Goal: Information Seeking & Learning: Compare options

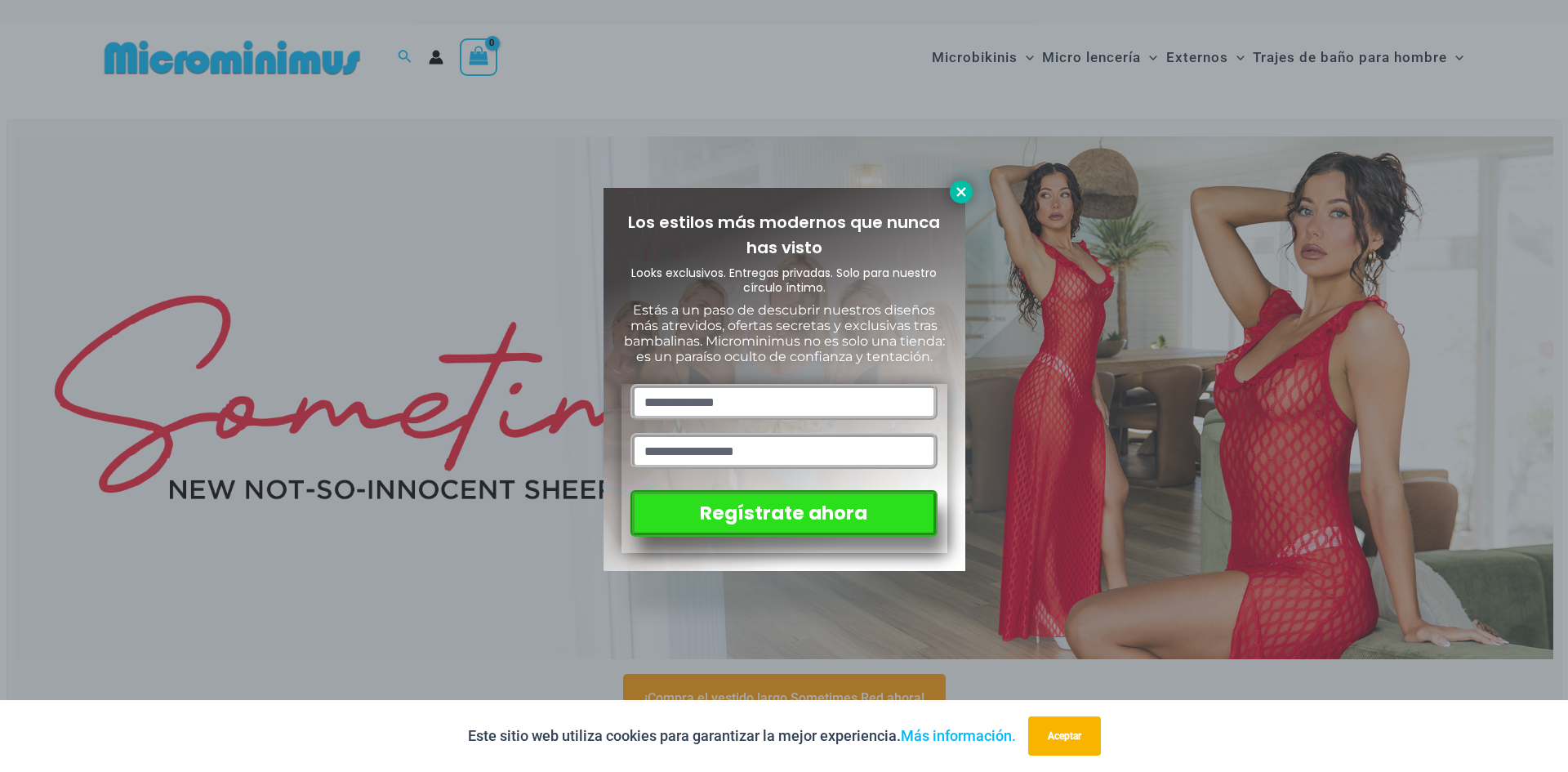
click at [954, 192] on icon at bounding box center [960, 192] width 15 height 15
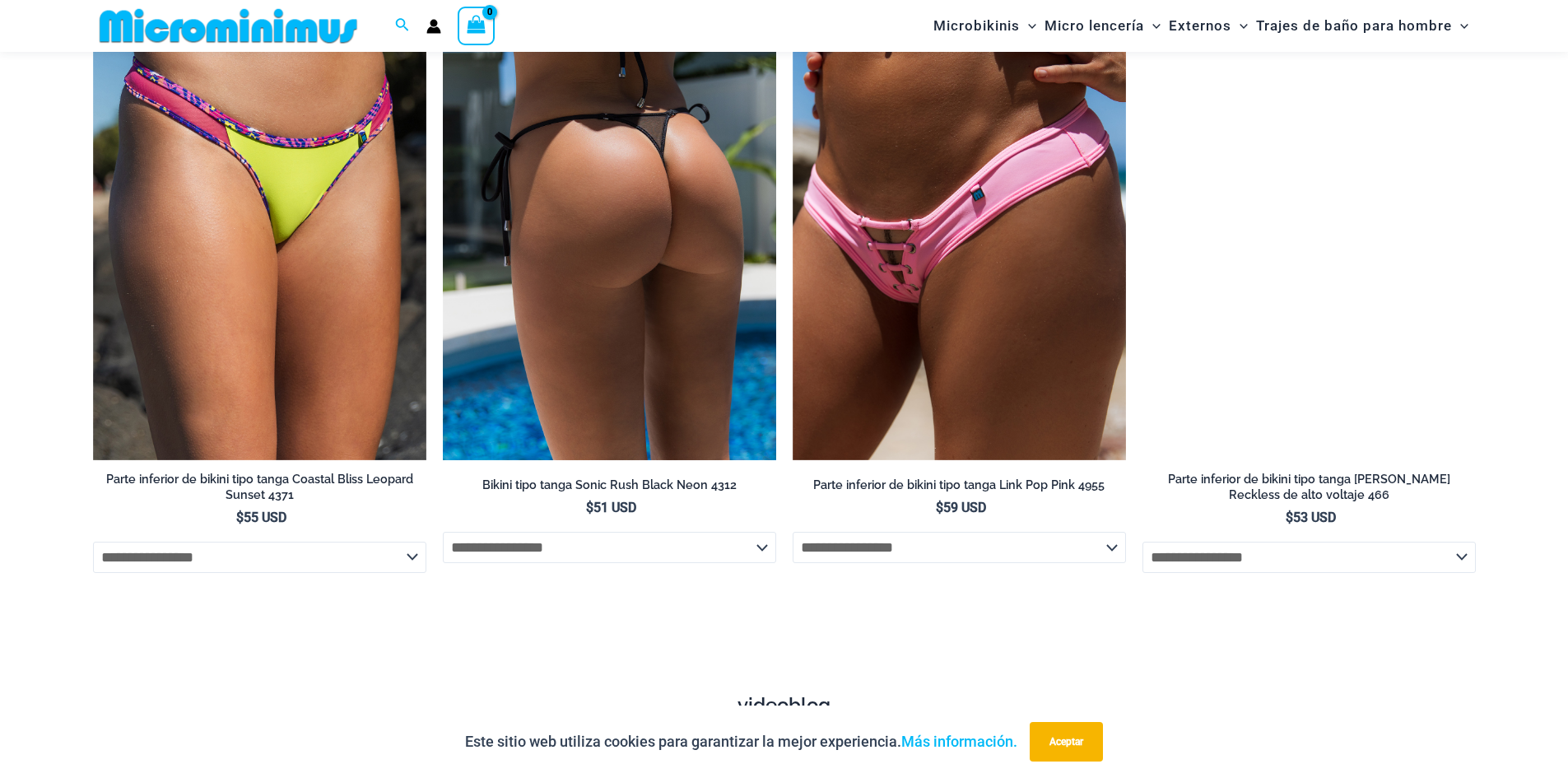
scroll to position [5006, 0]
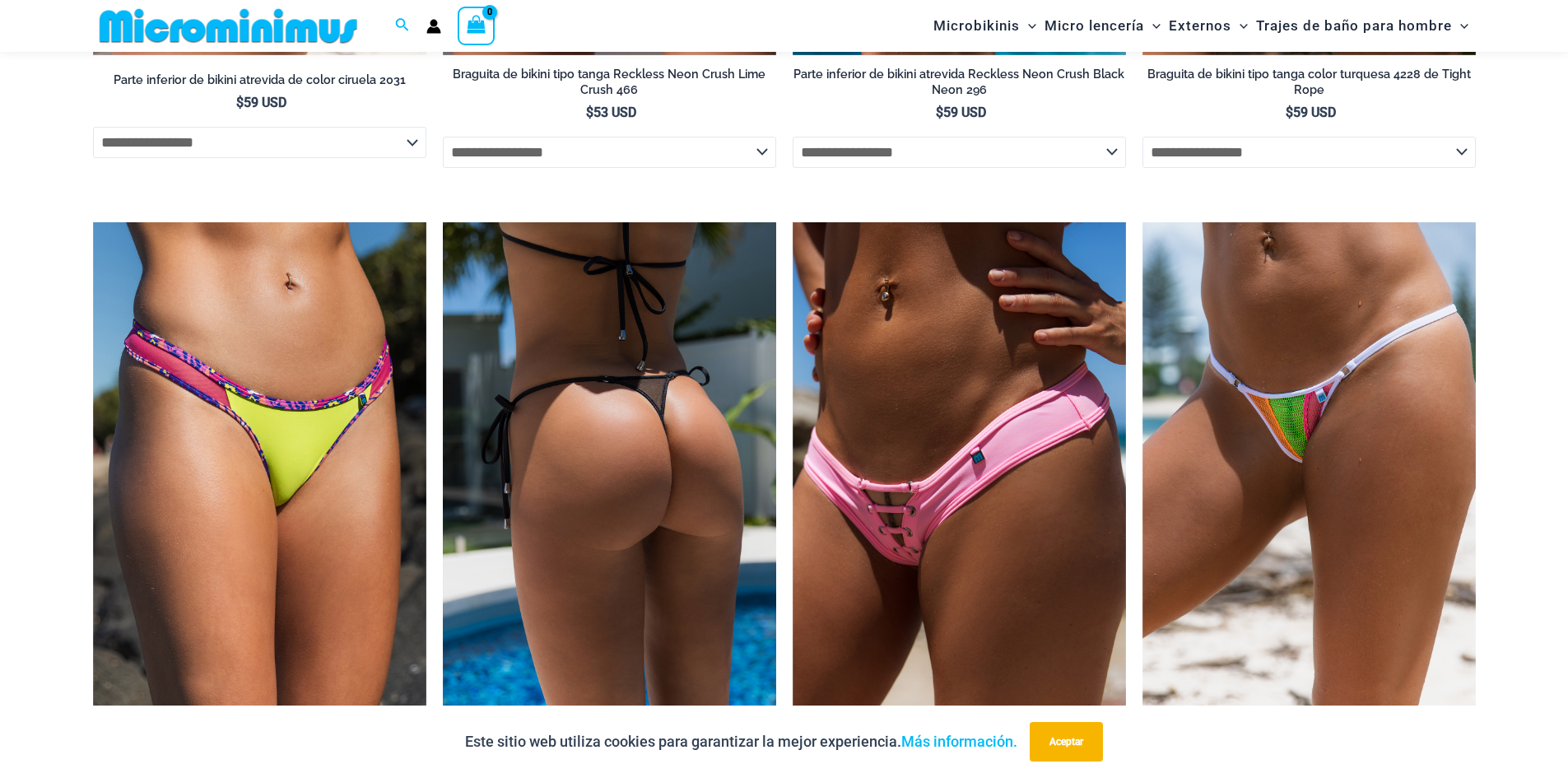
click at [709, 469] on img at bounding box center [610, 473] width 333 height 500
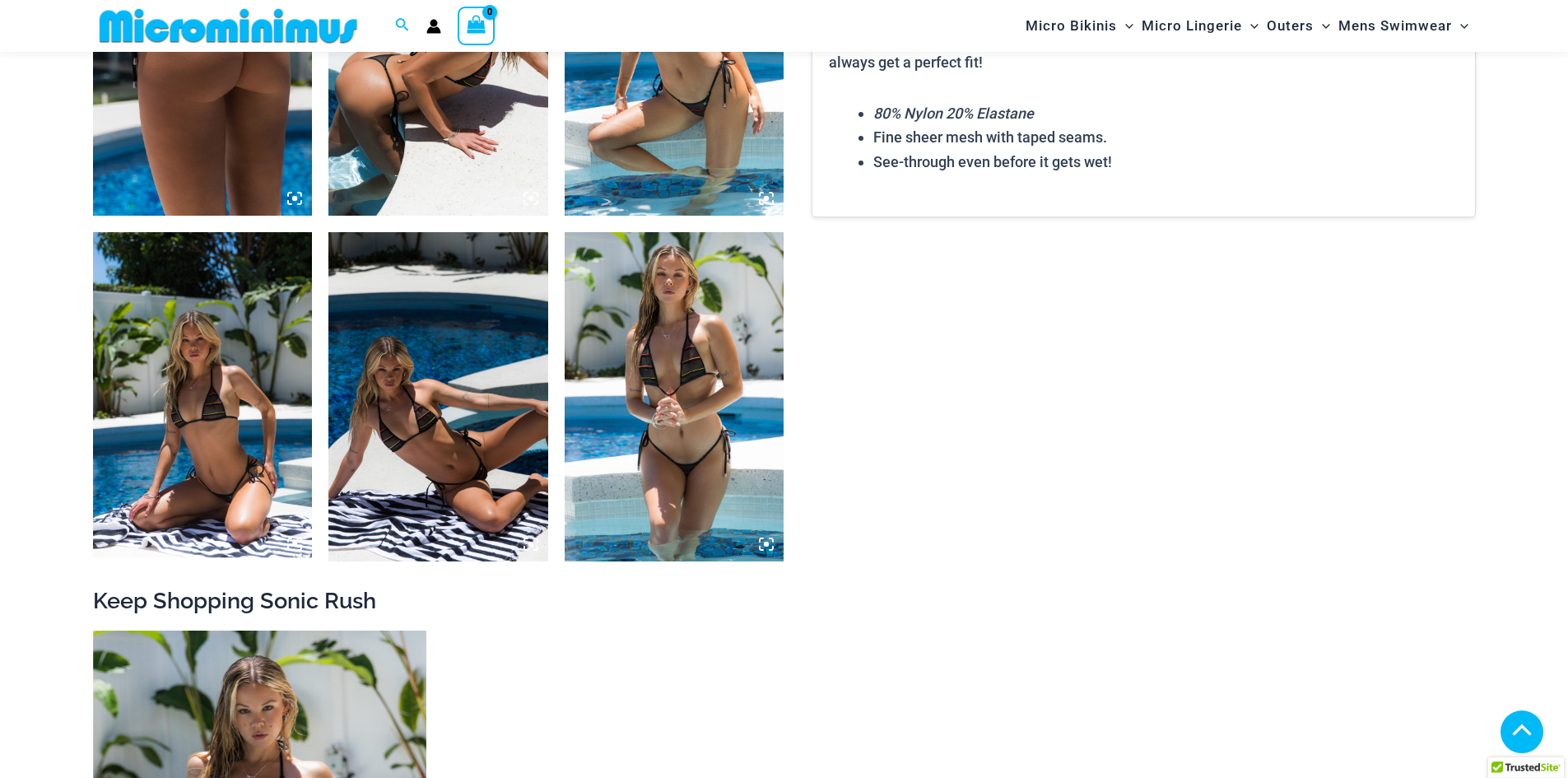
scroll to position [1230, 0]
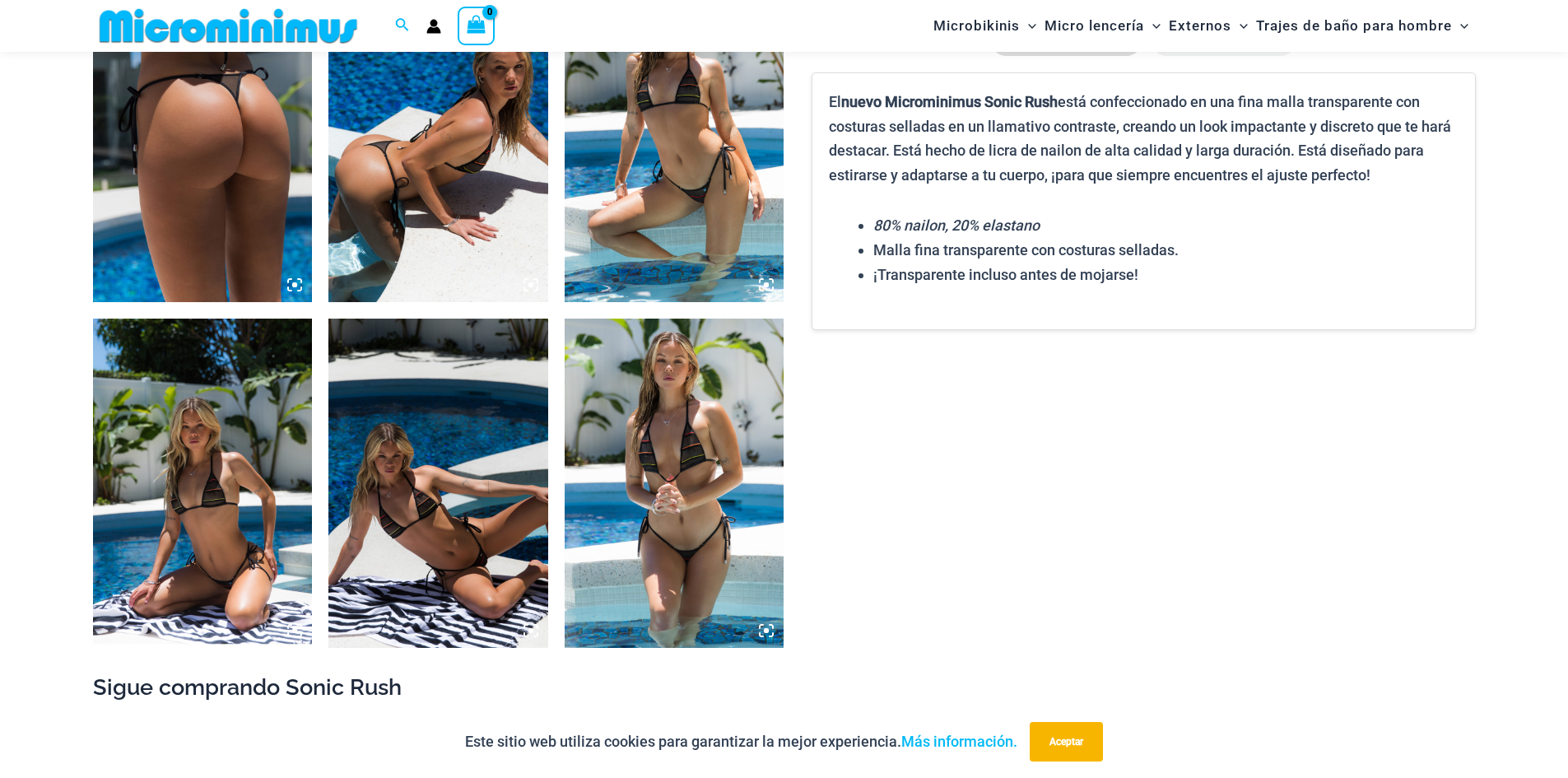
click at [769, 633] on icon at bounding box center [766, 630] width 15 height 15
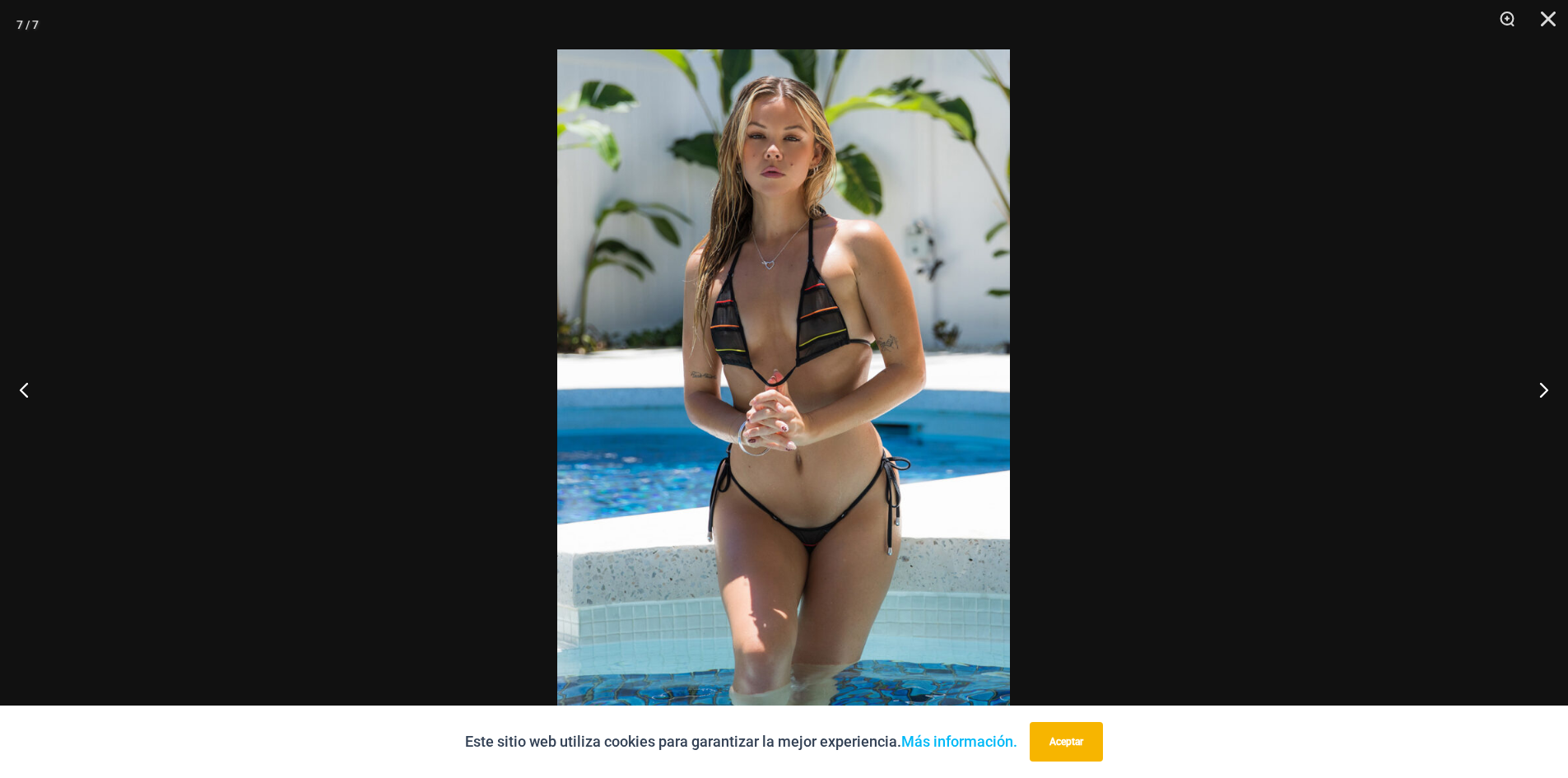
click at [816, 489] on img at bounding box center [784, 388] width 453 height 679
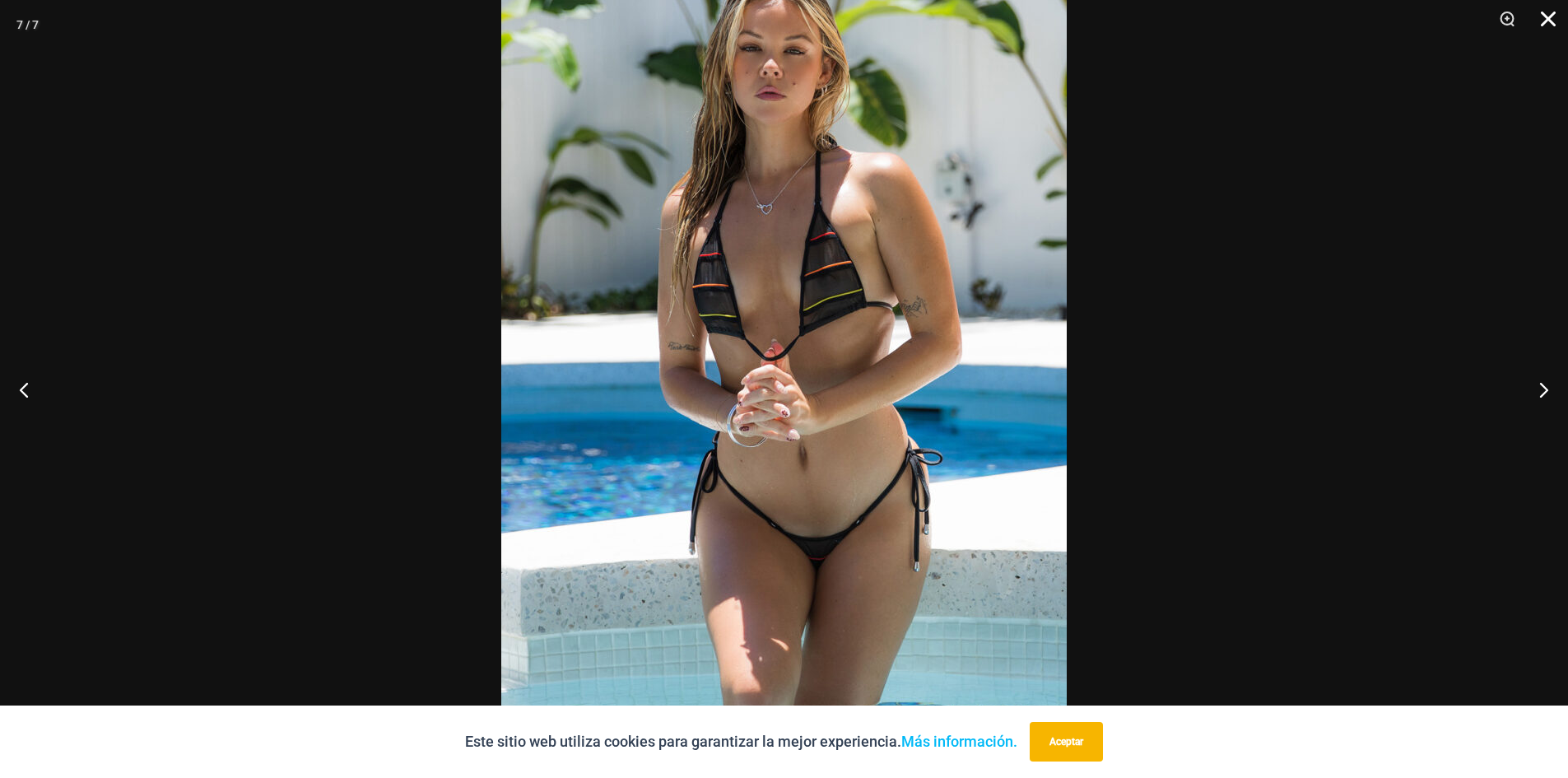
click at [1555, 15] on button "Cerca" at bounding box center [1542, 25] width 41 height 49
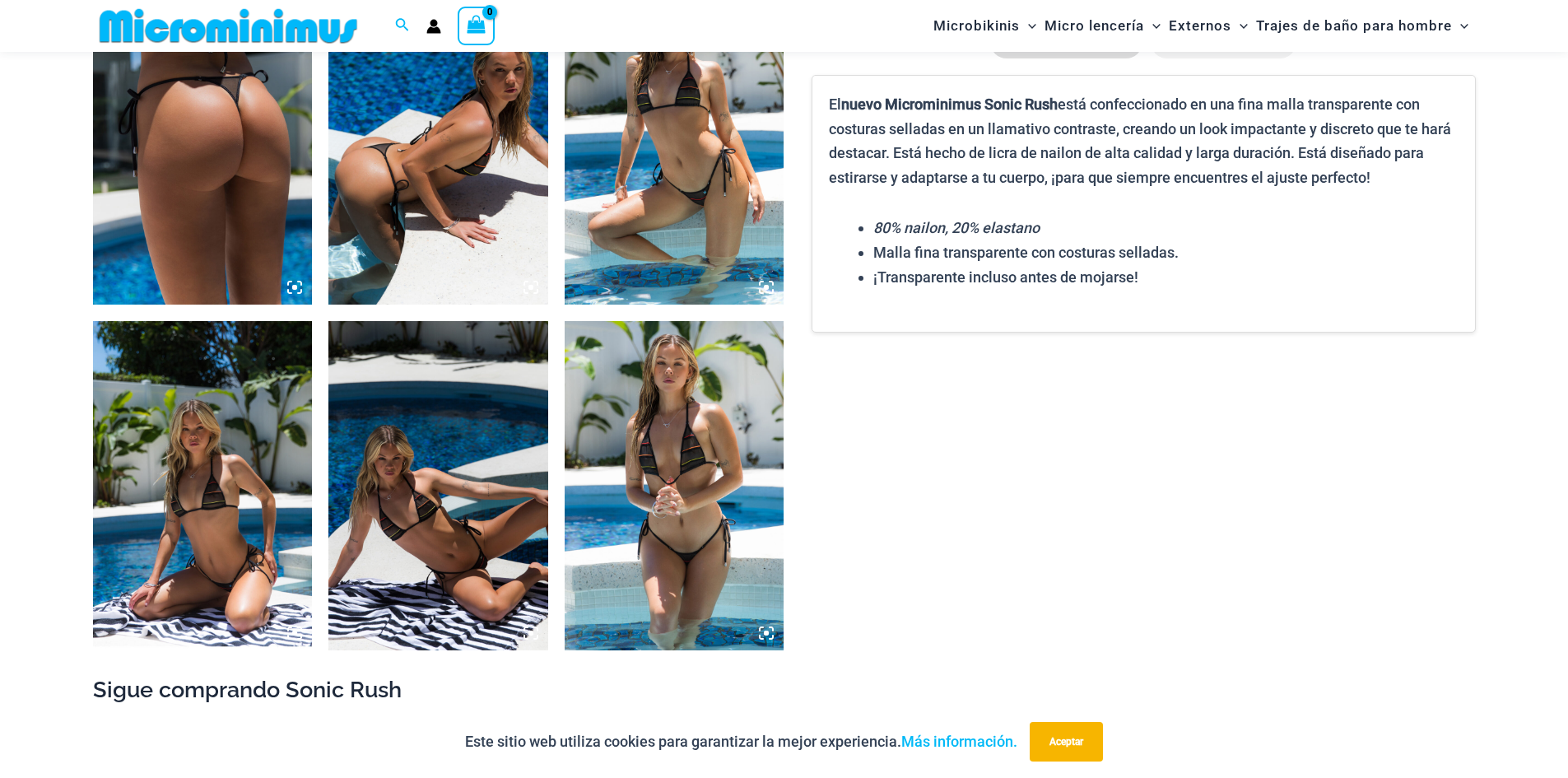
scroll to position [1148, 0]
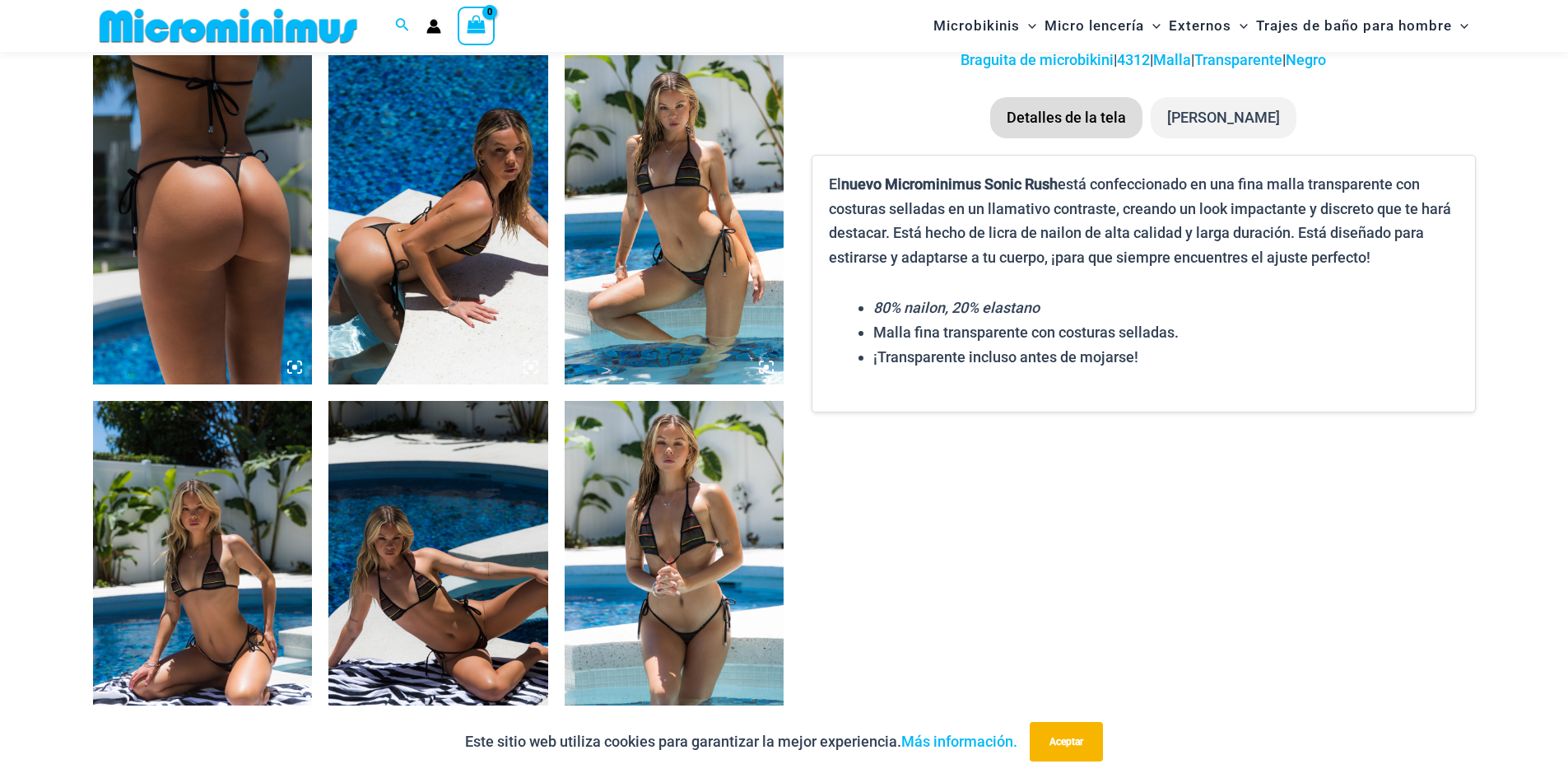
click at [291, 364] on icon at bounding box center [294, 366] width 15 height 15
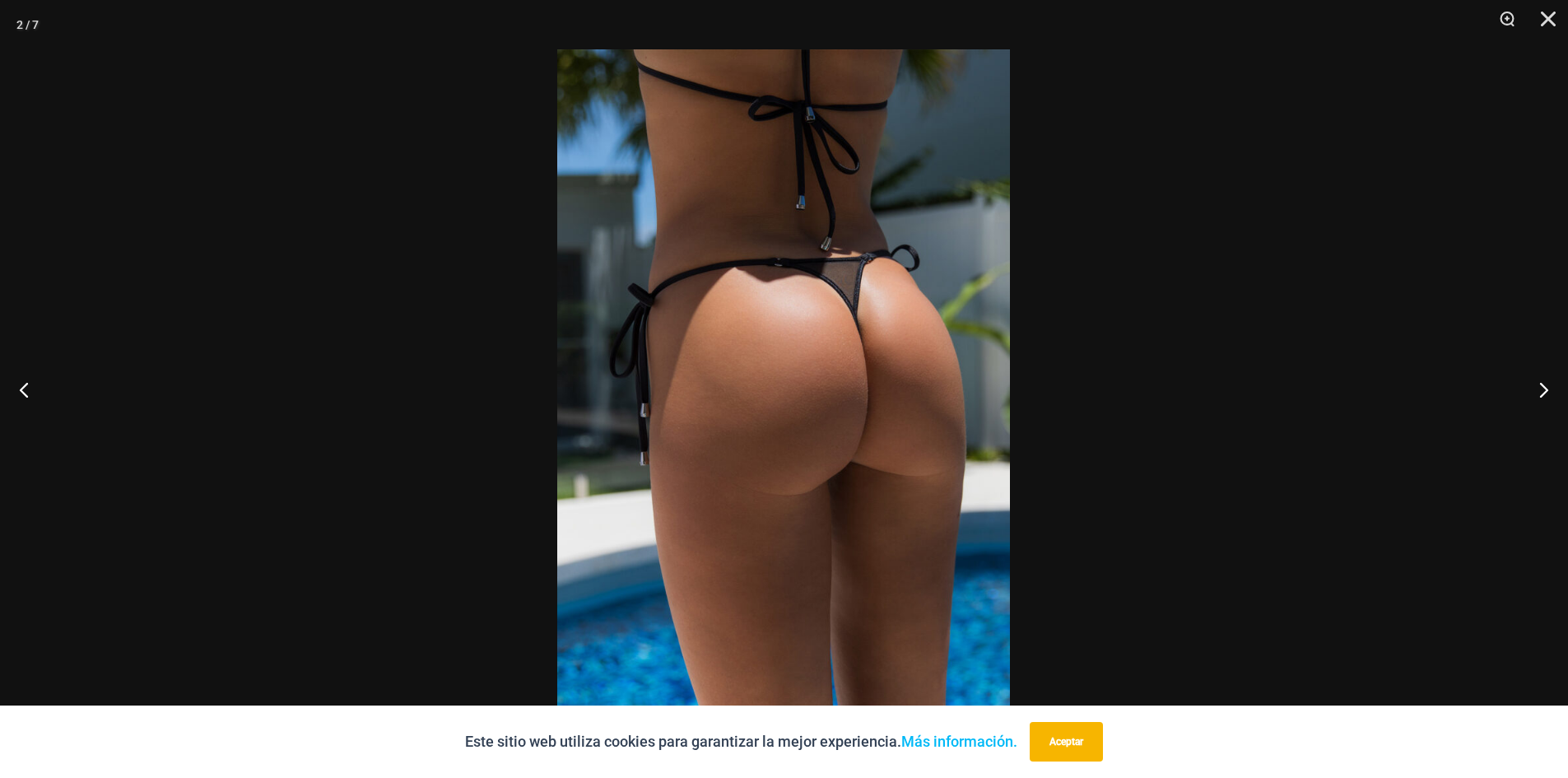
click at [818, 456] on img at bounding box center [784, 388] width 453 height 679
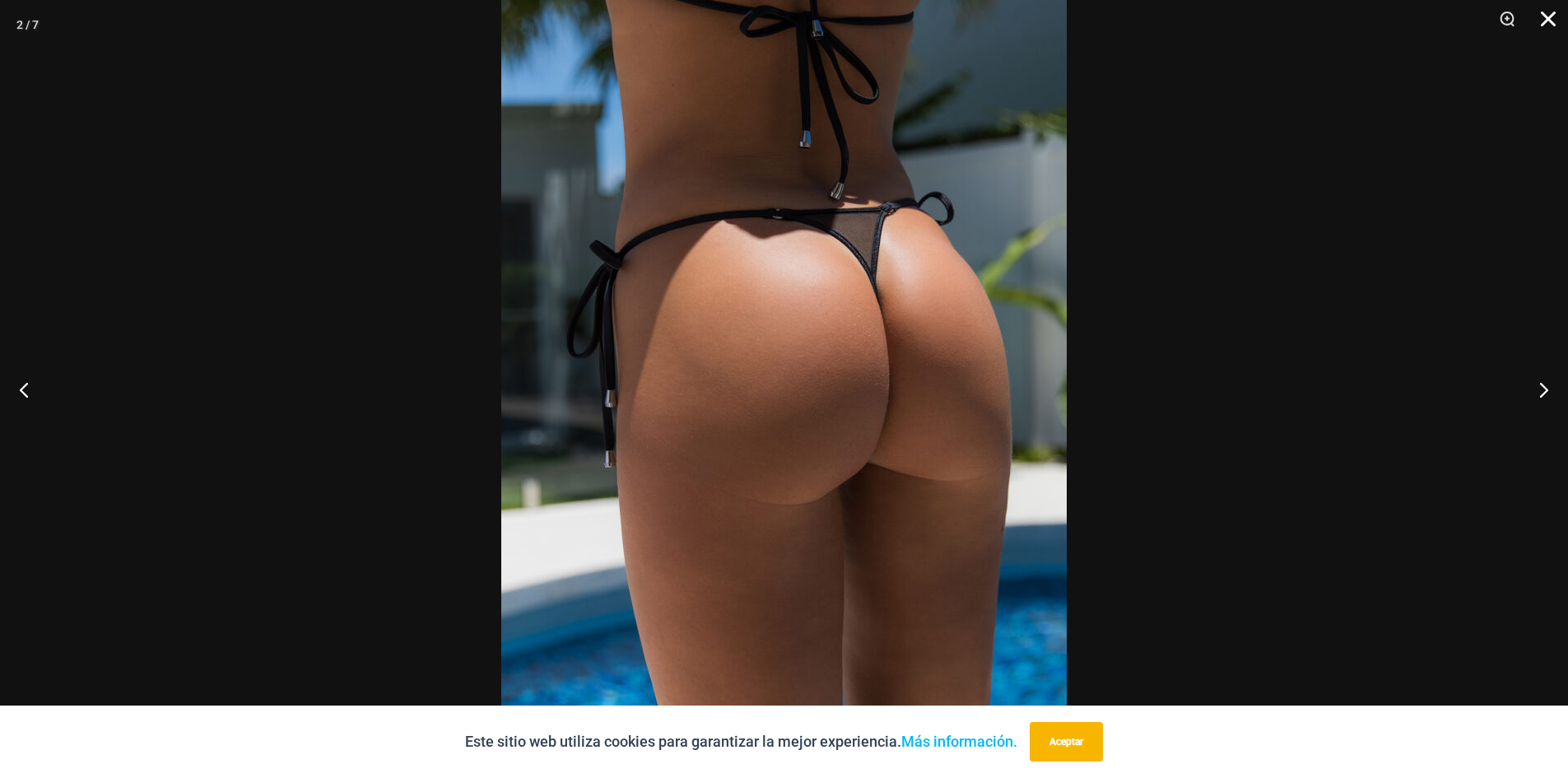
click at [1551, 18] on button "Cerca" at bounding box center [1542, 25] width 41 height 49
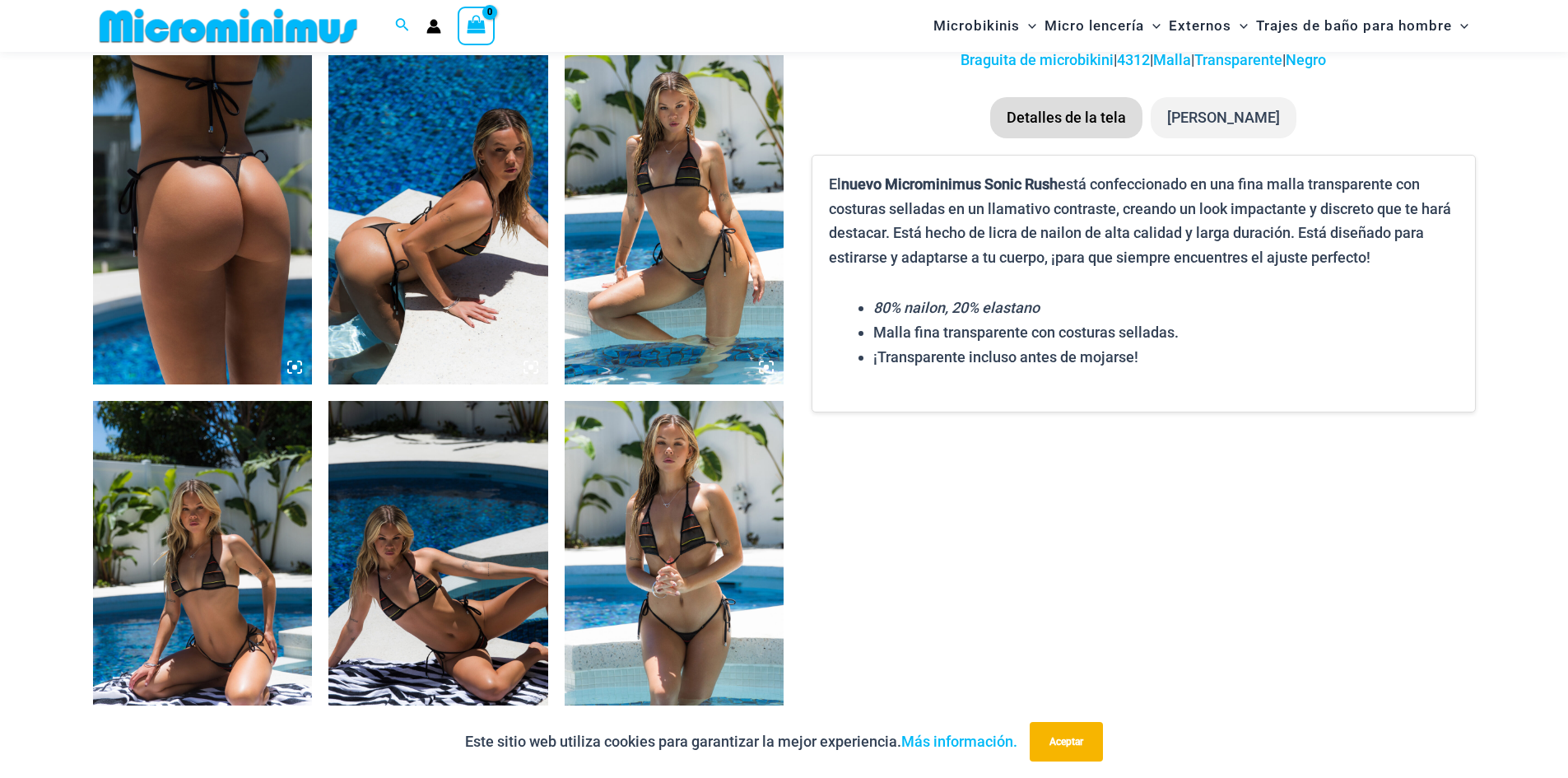
click at [536, 361] on icon at bounding box center [535, 362] width 3 height 3
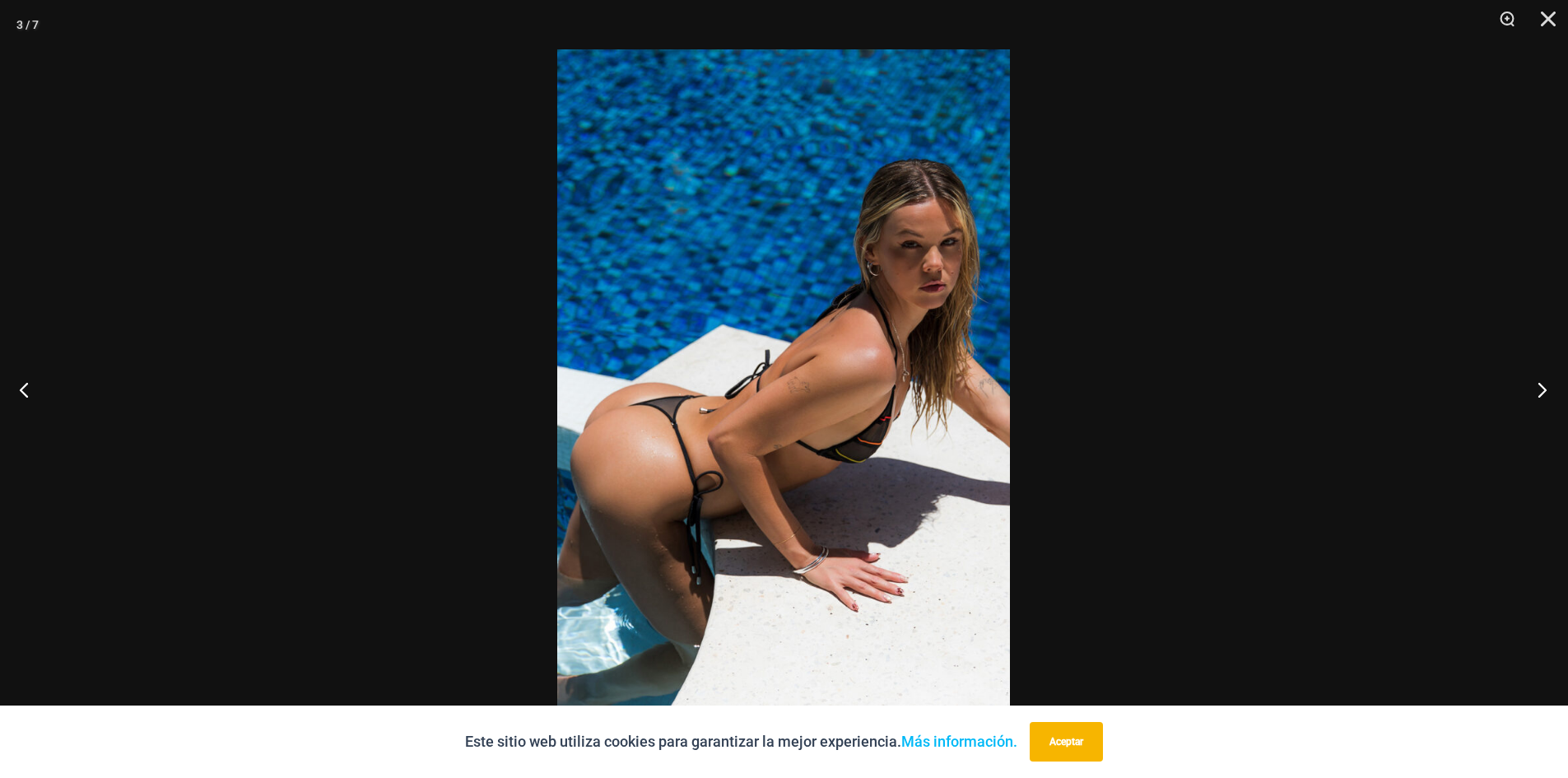
click at [1536, 390] on button "Próximo" at bounding box center [1536, 390] width 62 height 83
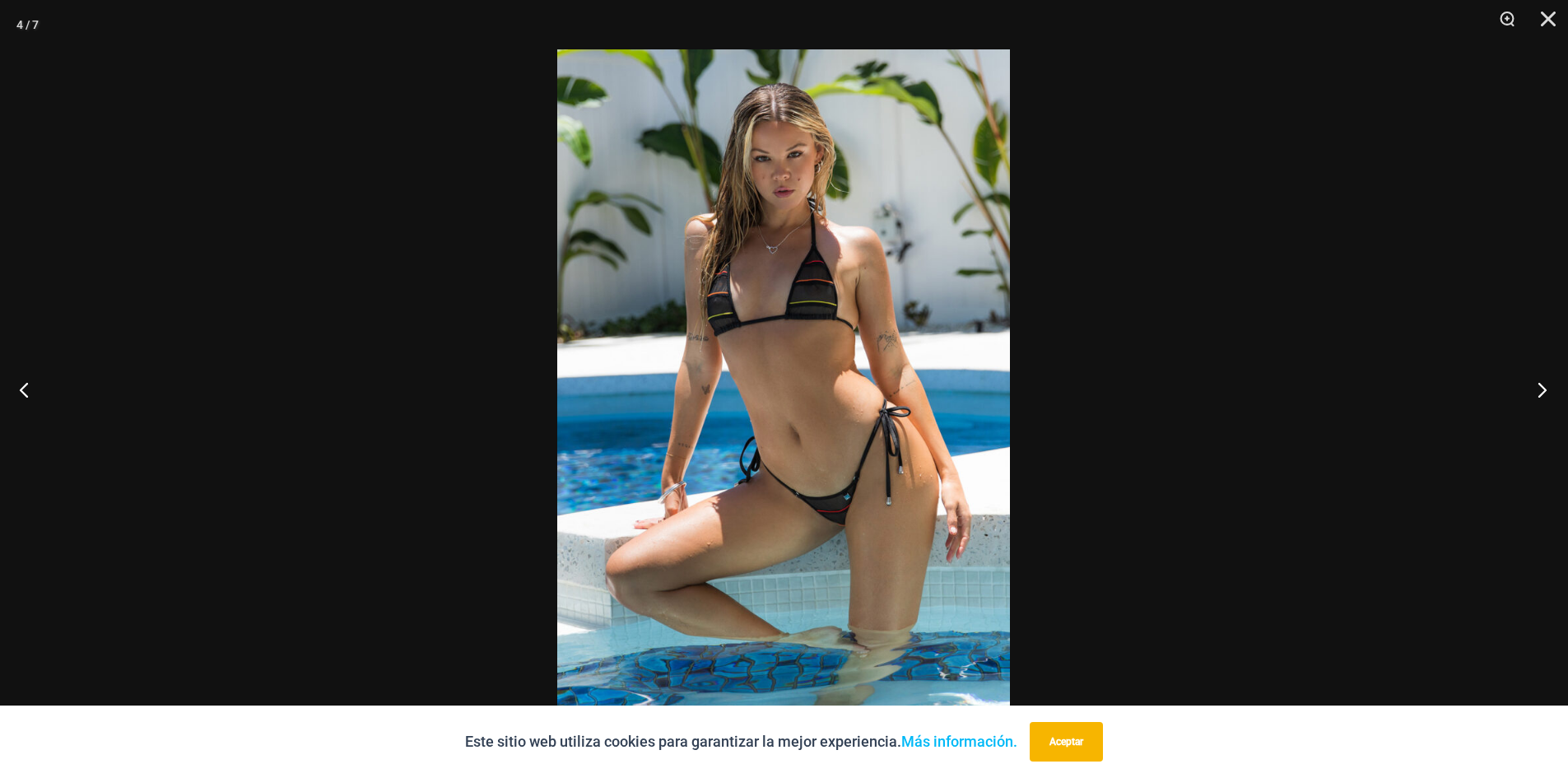
click at [1536, 390] on button "Próximo" at bounding box center [1536, 390] width 62 height 83
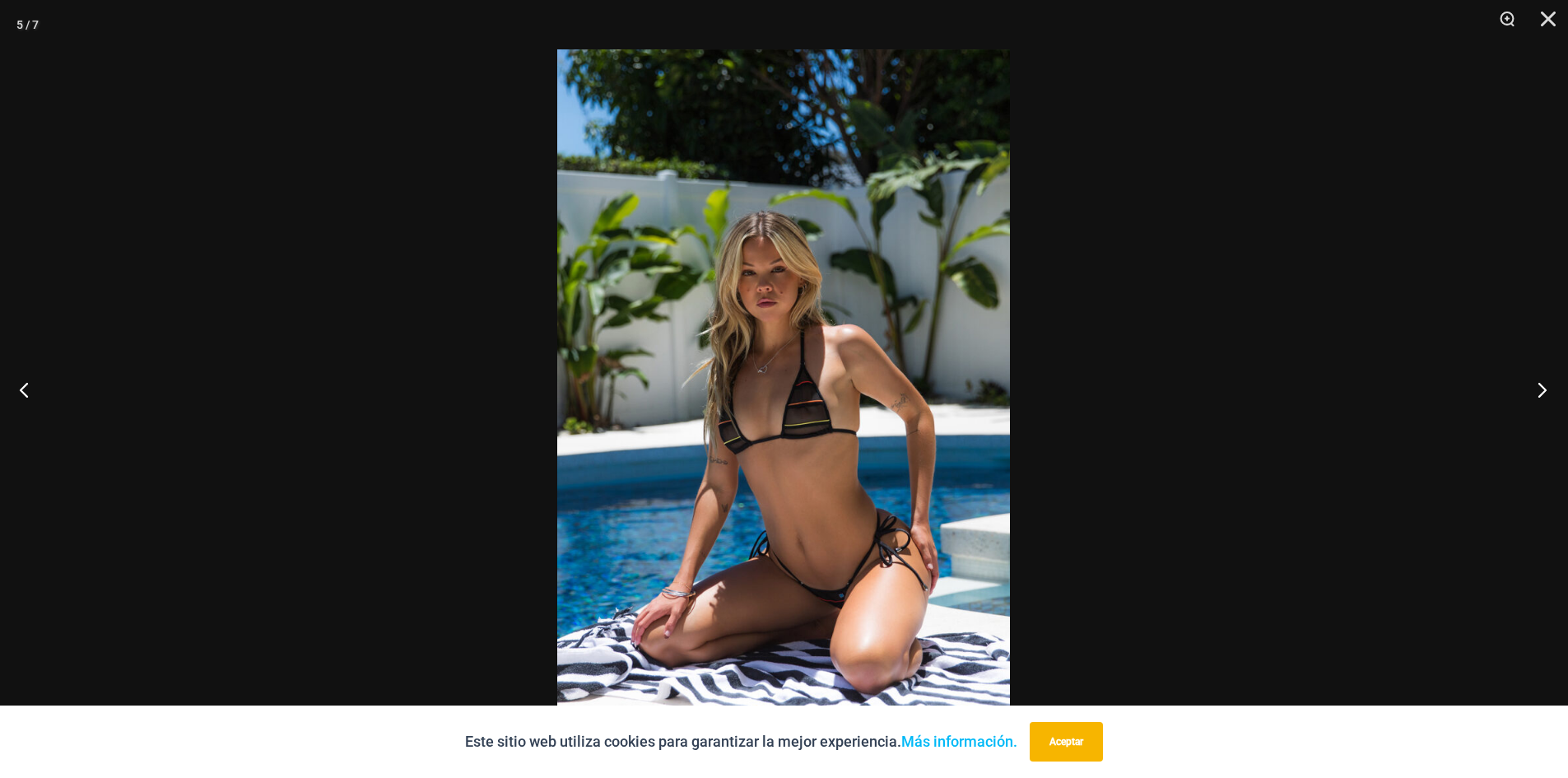
click at [1536, 390] on button "Próximo" at bounding box center [1536, 390] width 62 height 83
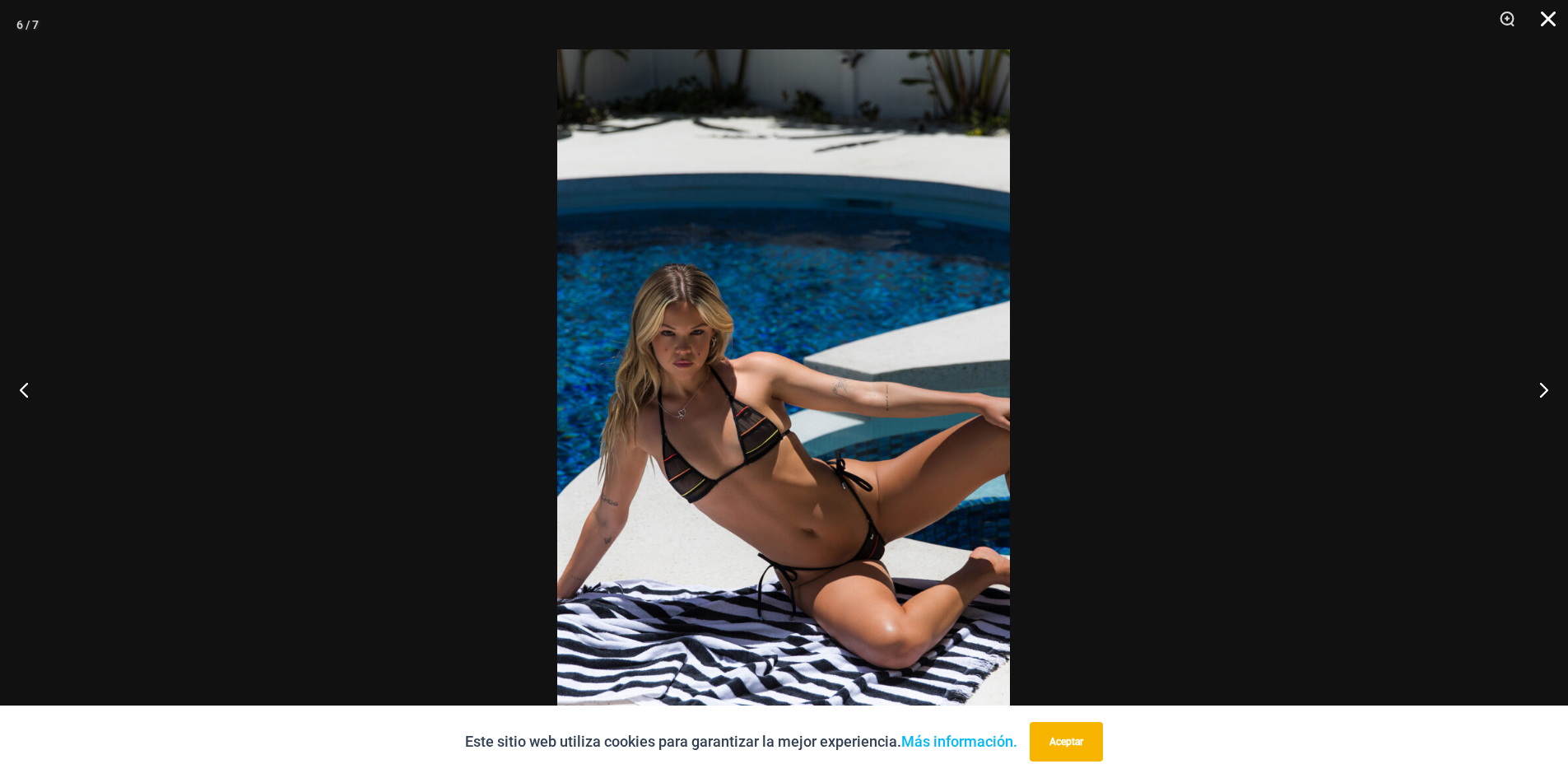
click at [1550, 19] on button "Cerca" at bounding box center [1542, 25] width 41 height 49
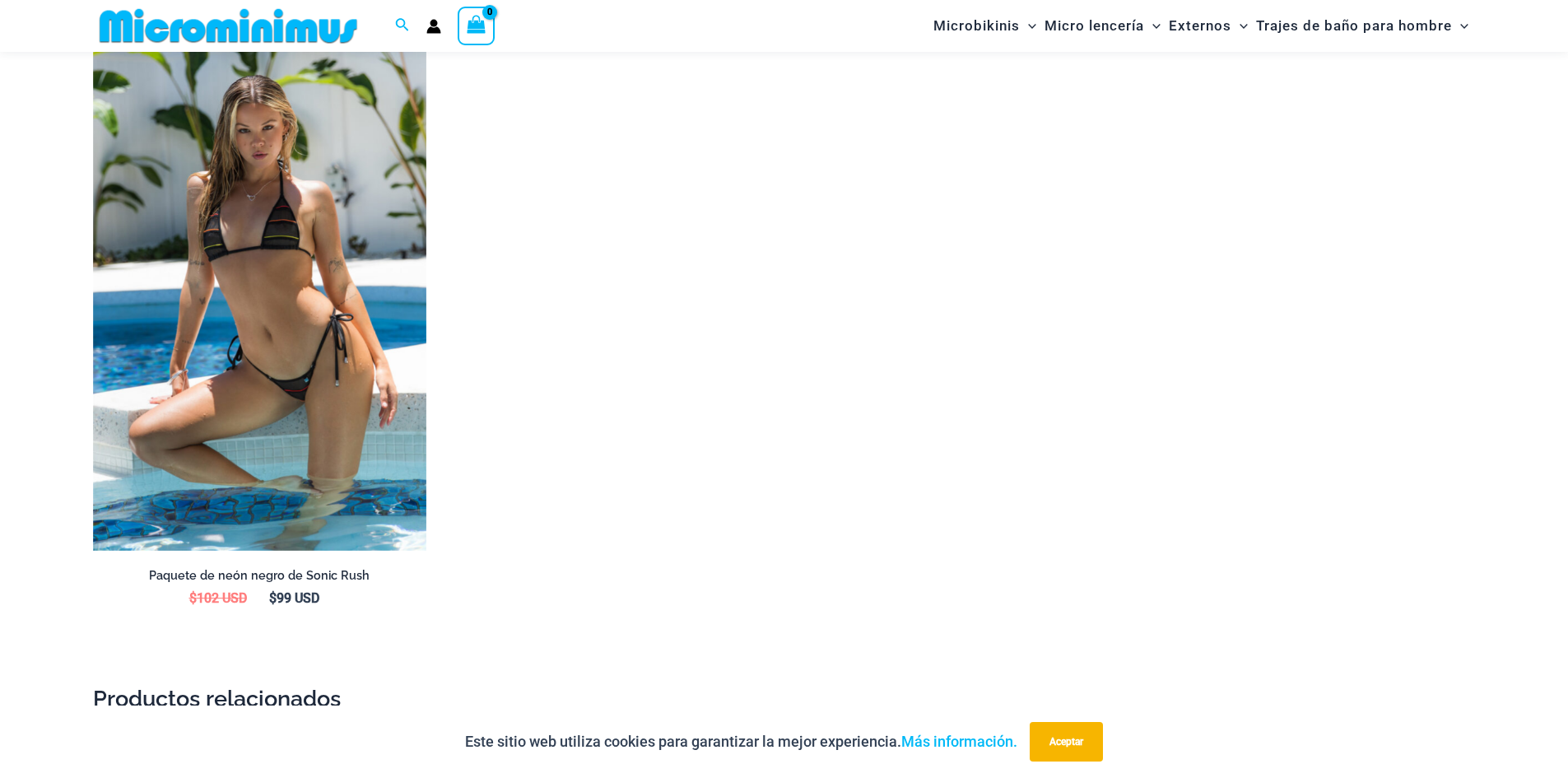
scroll to position [1889, 0]
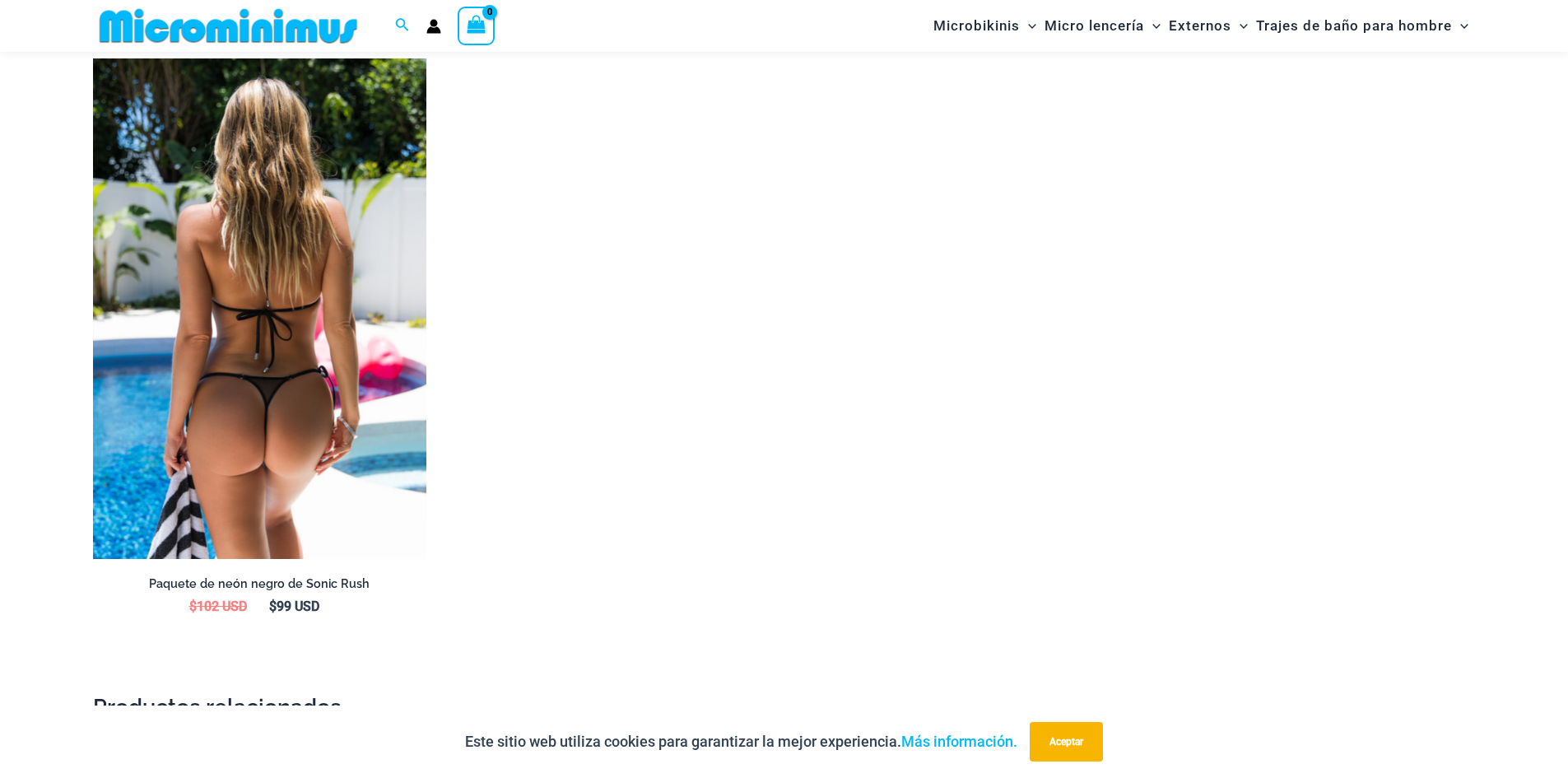
click at [320, 375] on img at bounding box center [259, 308] width 333 height 500
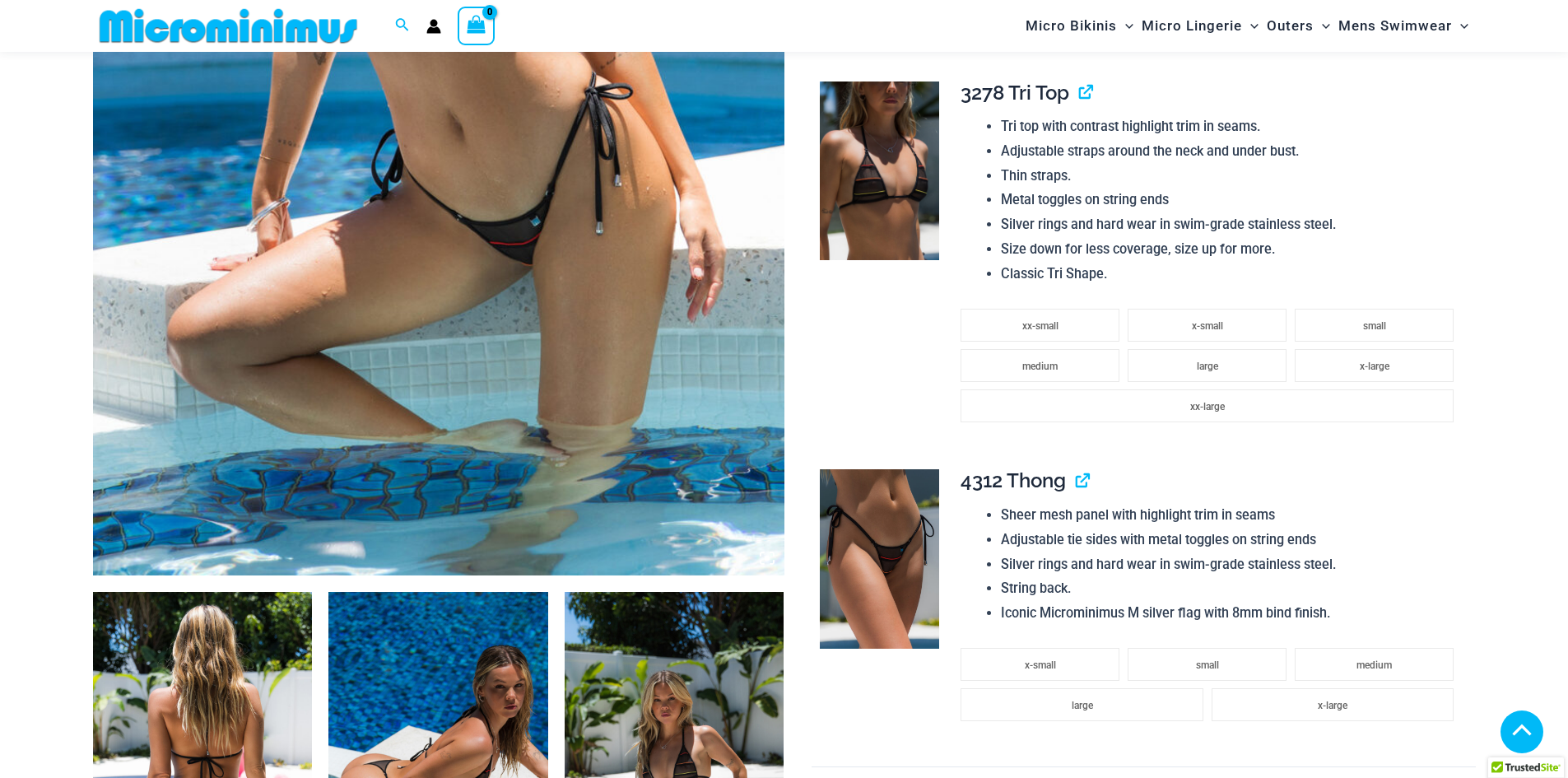
scroll to position [1137, 0]
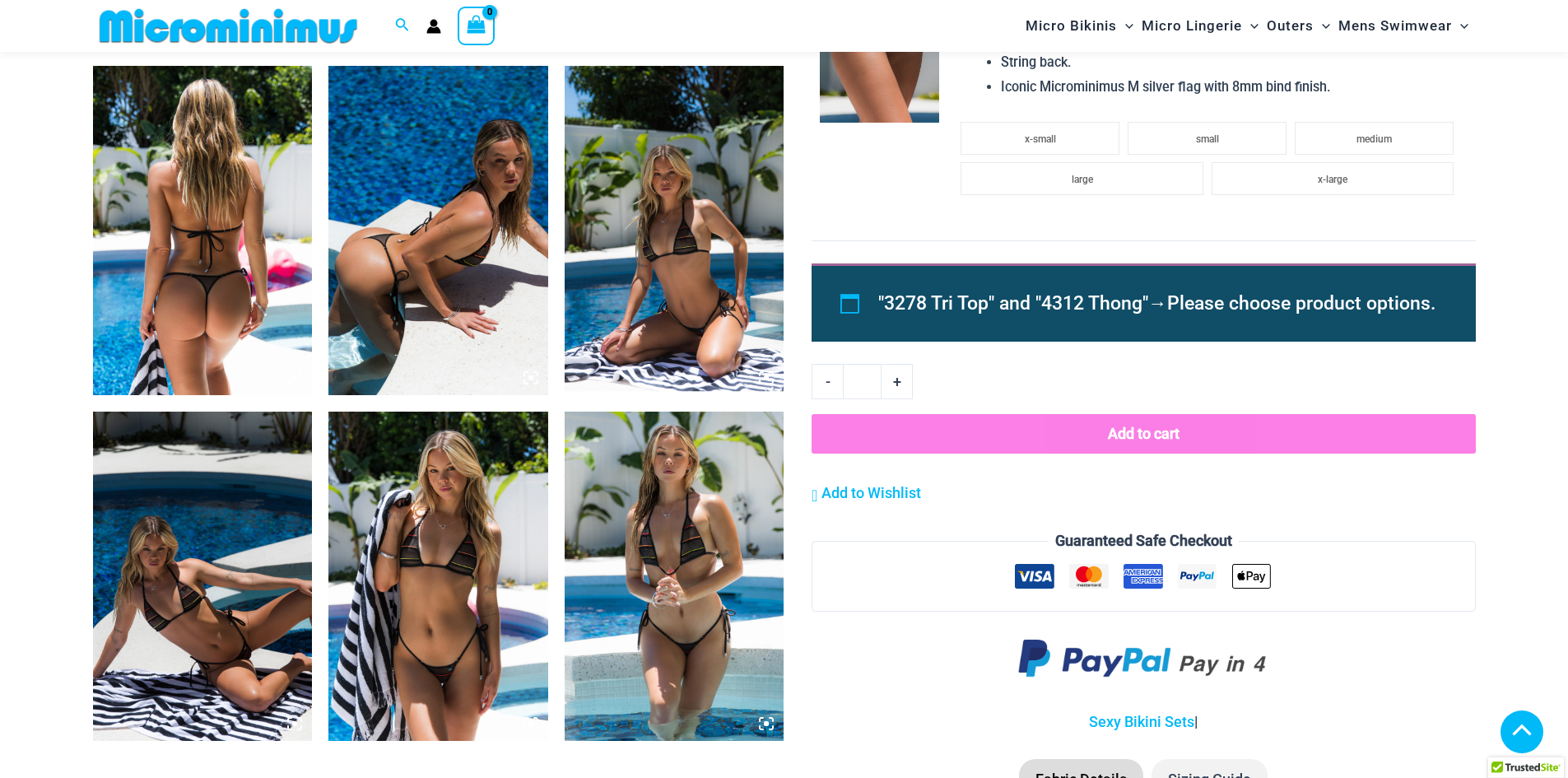
click at [297, 389] on img at bounding box center [202, 230] width 220 height 329
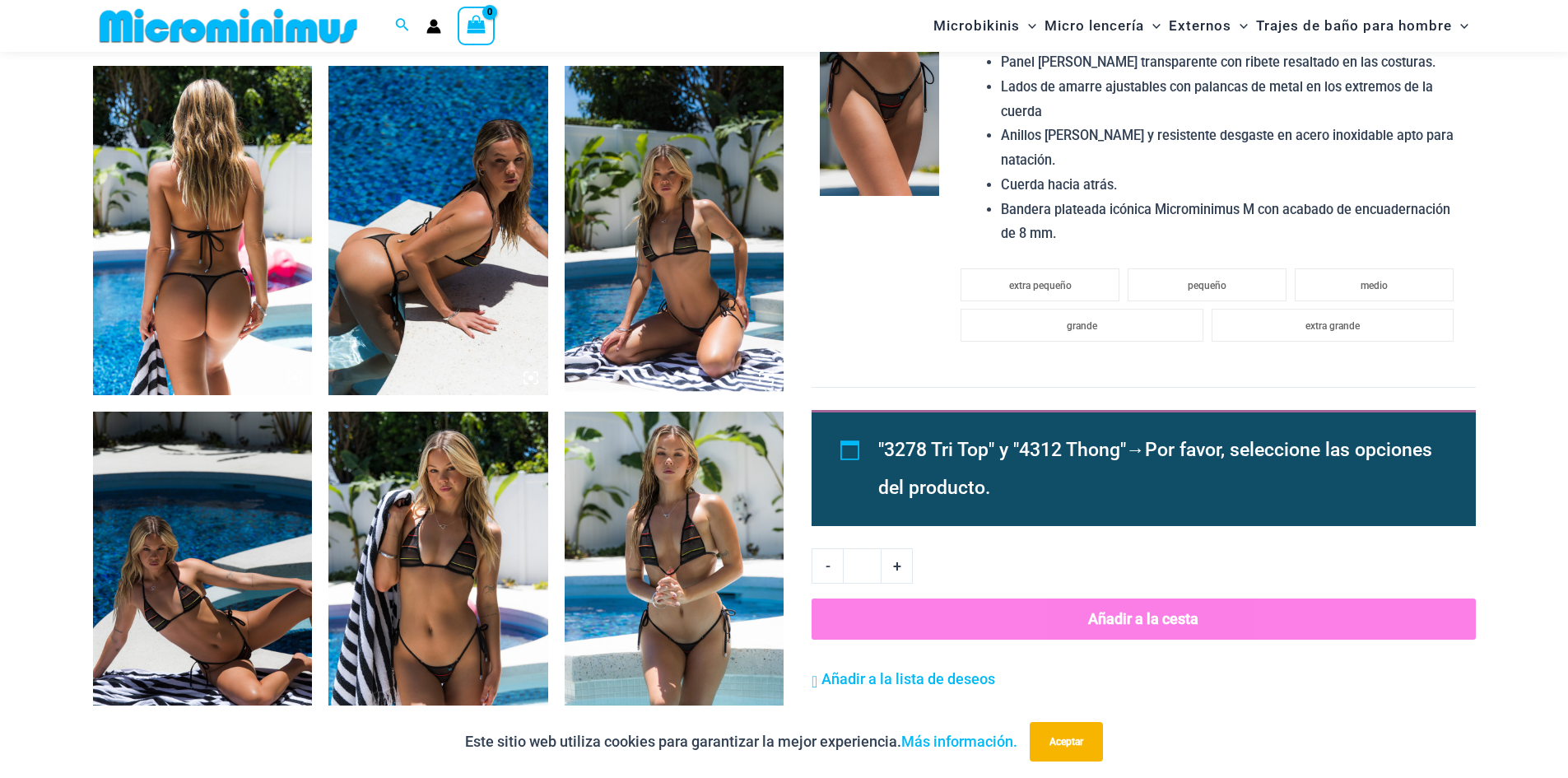
click at [289, 383] on icon at bounding box center [289, 381] width 3 height 3
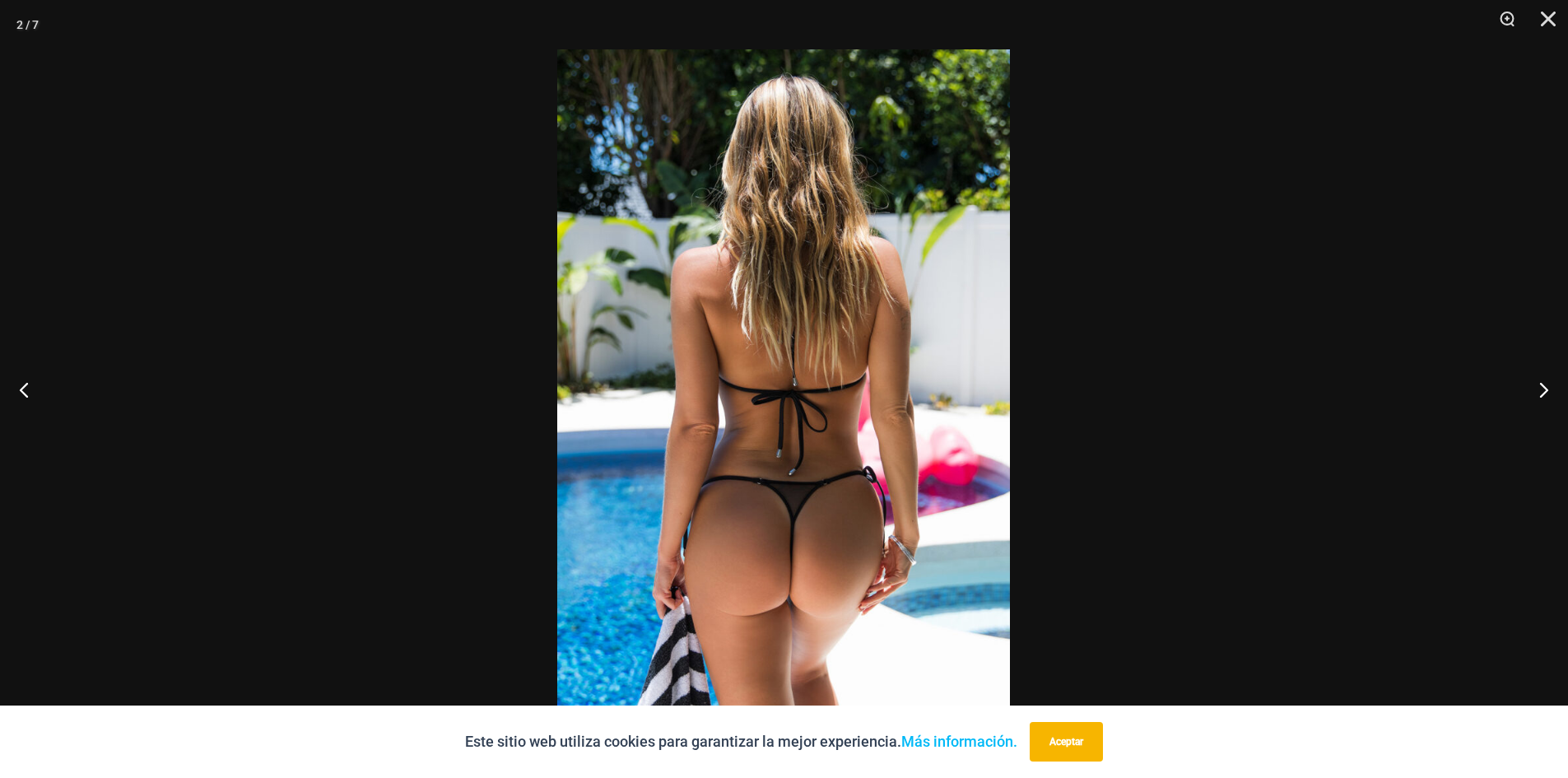
click at [828, 513] on img at bounding box center [784, 388] width 453 height 679
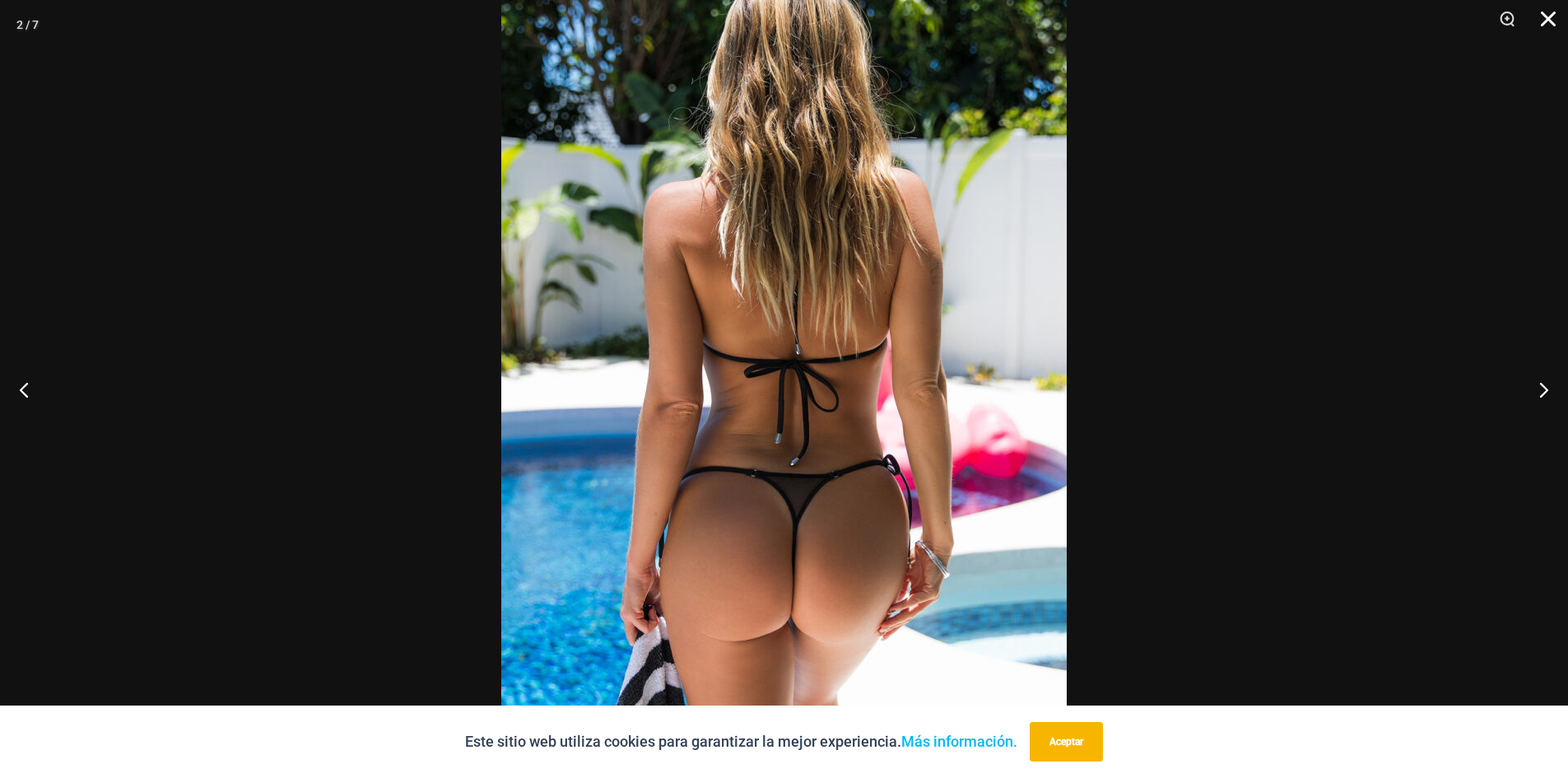
click at [1552, 13] on button "Cerca" at bounding box center [1542, 25] width 41 height 49
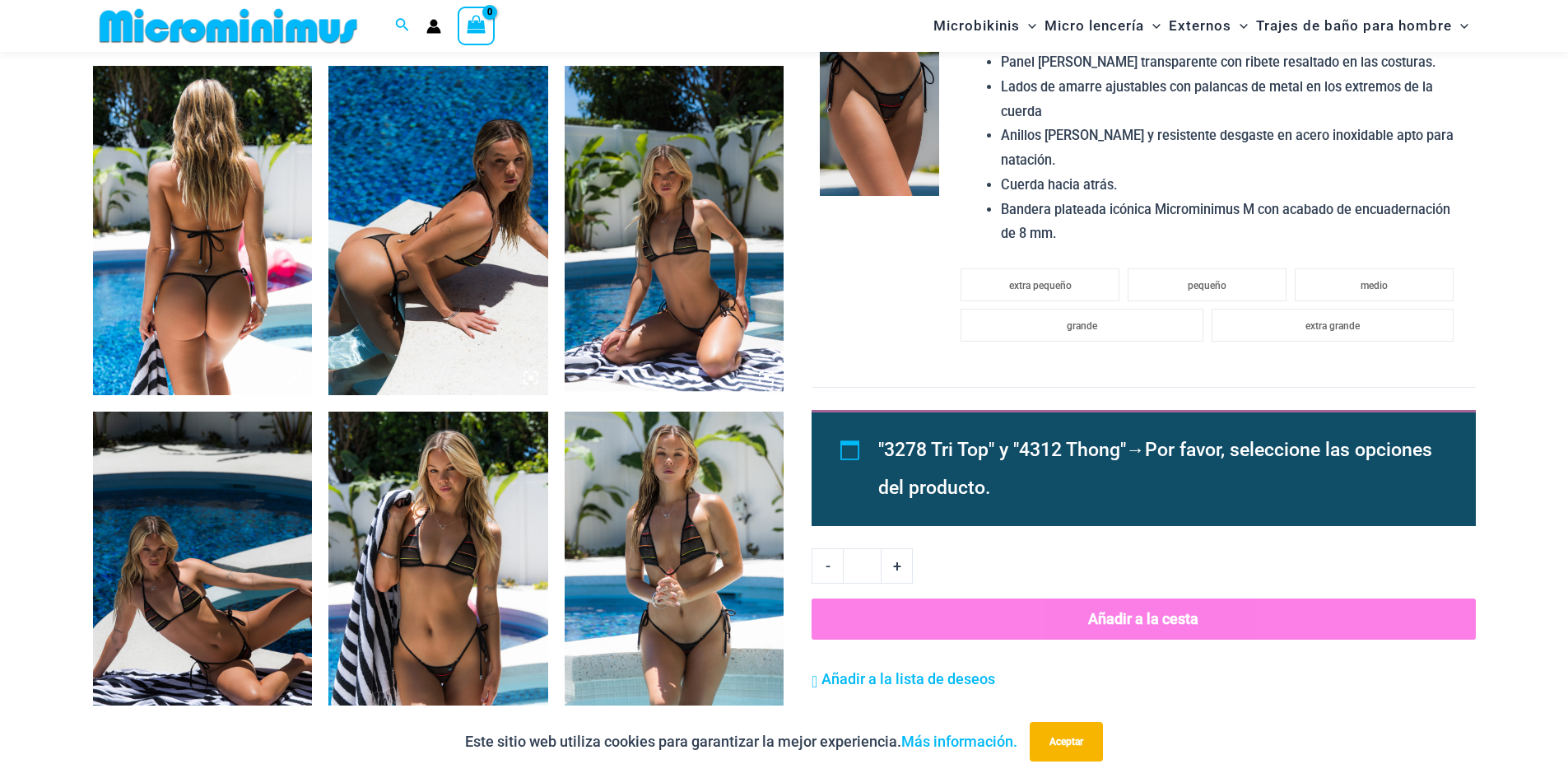
click at [535, 382] on icon at bounding box center [531, 377] width 15 height 15
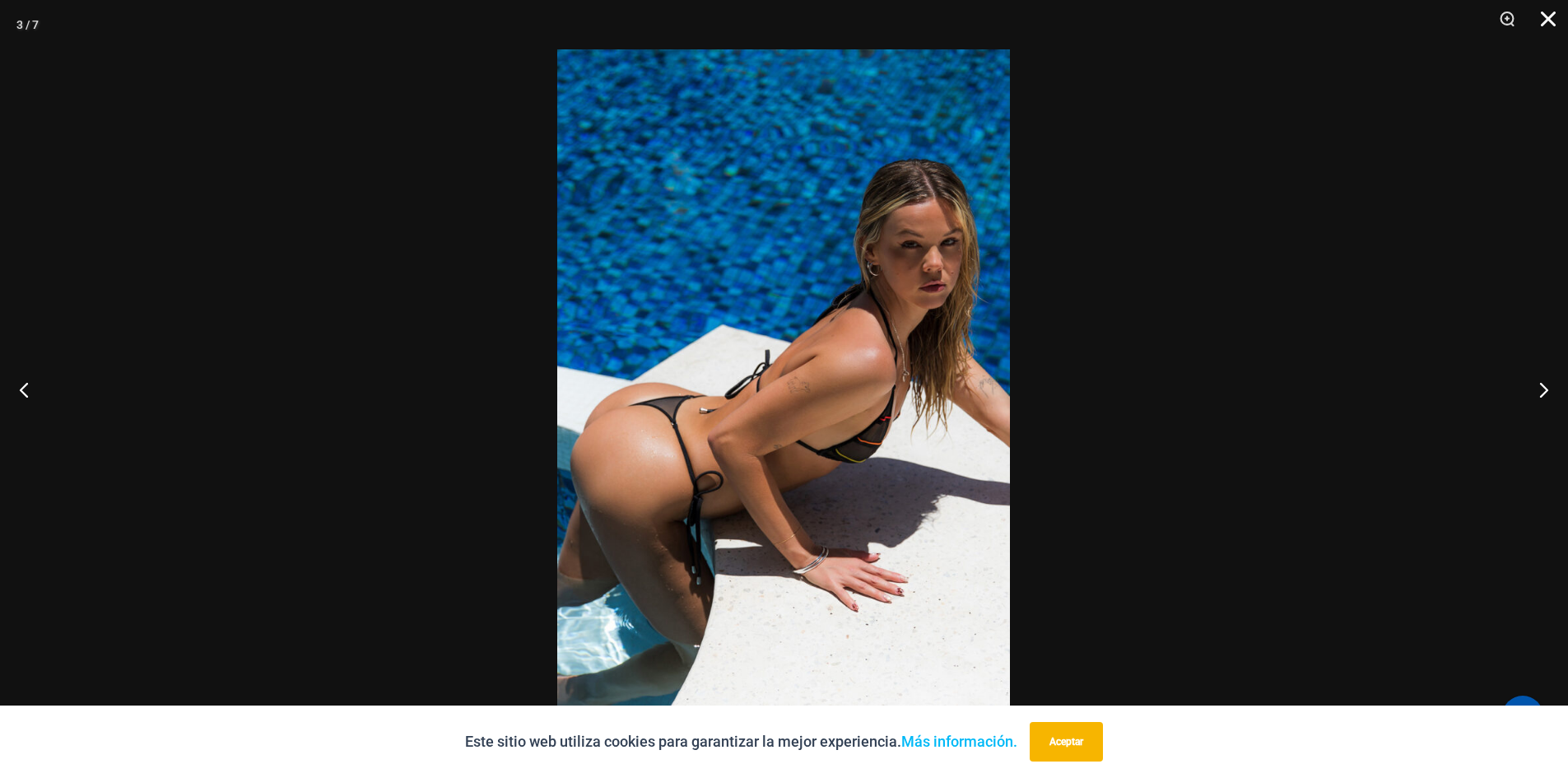
click at [1546, 16] on button "Cerca" at bounding box center [1542, 25] width 41 height 49
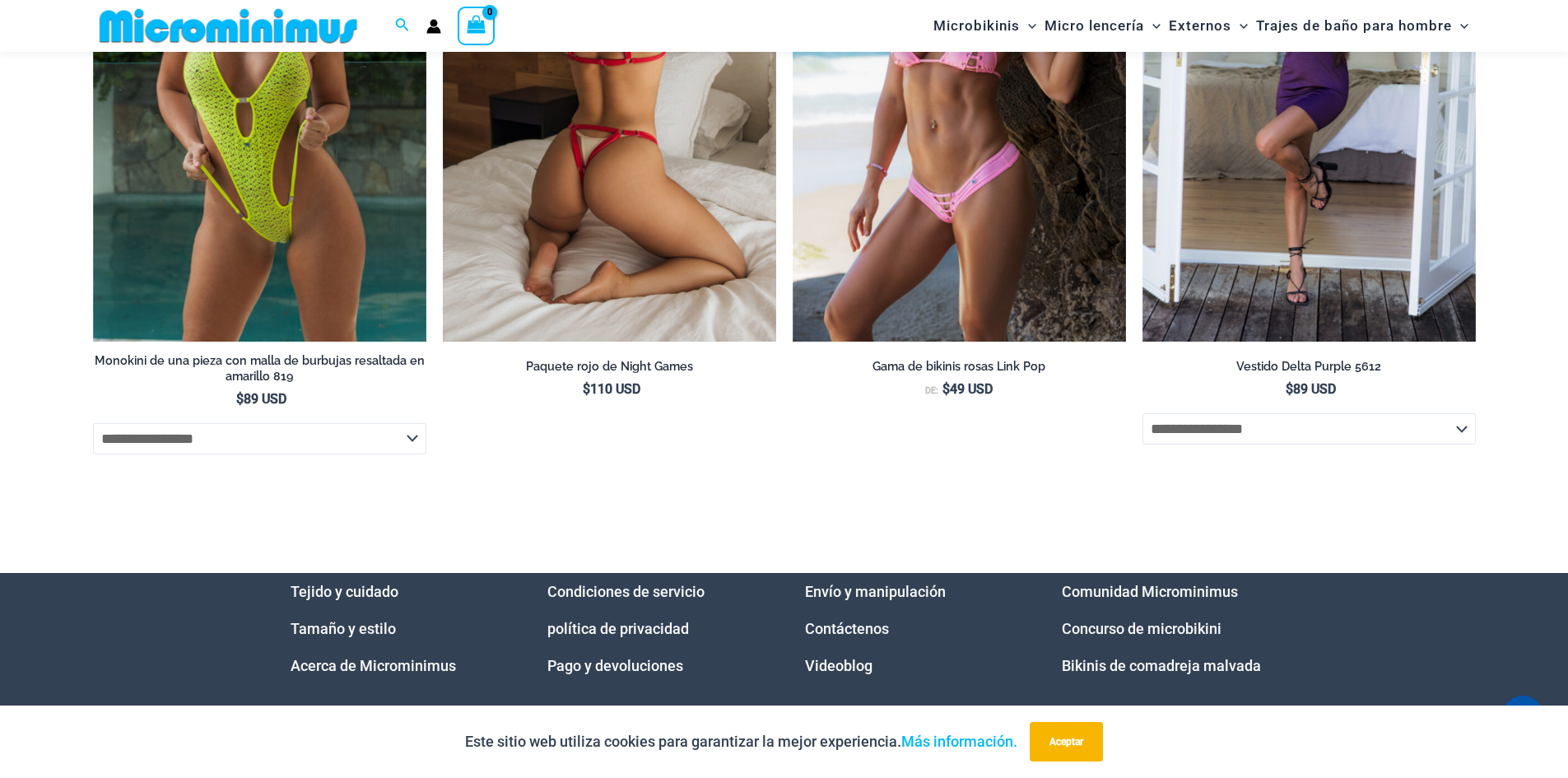
scroll to position [4985, 0]
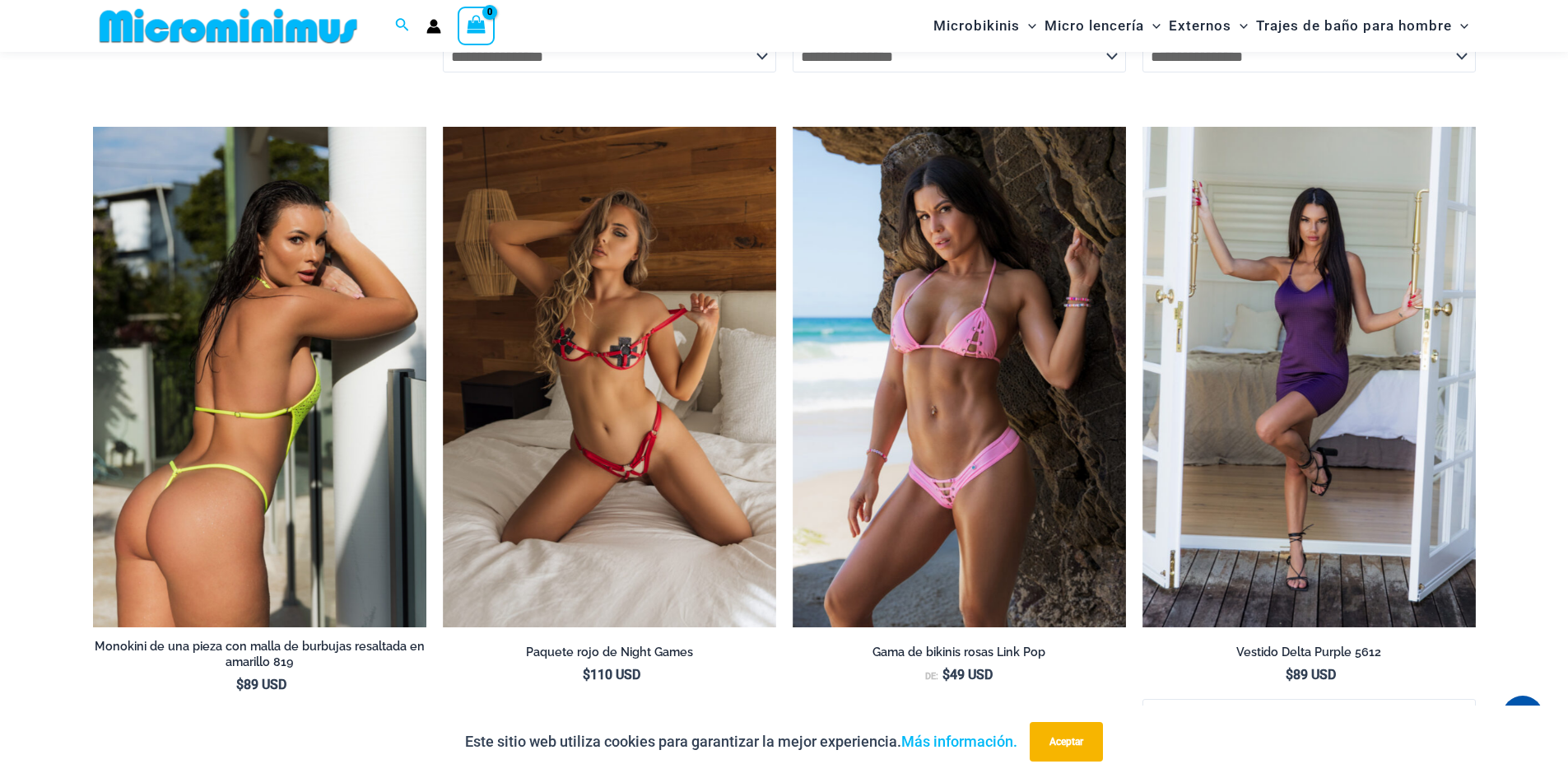
click at [238, 436] on img at bounding box center [259, 377] width 333 height 500
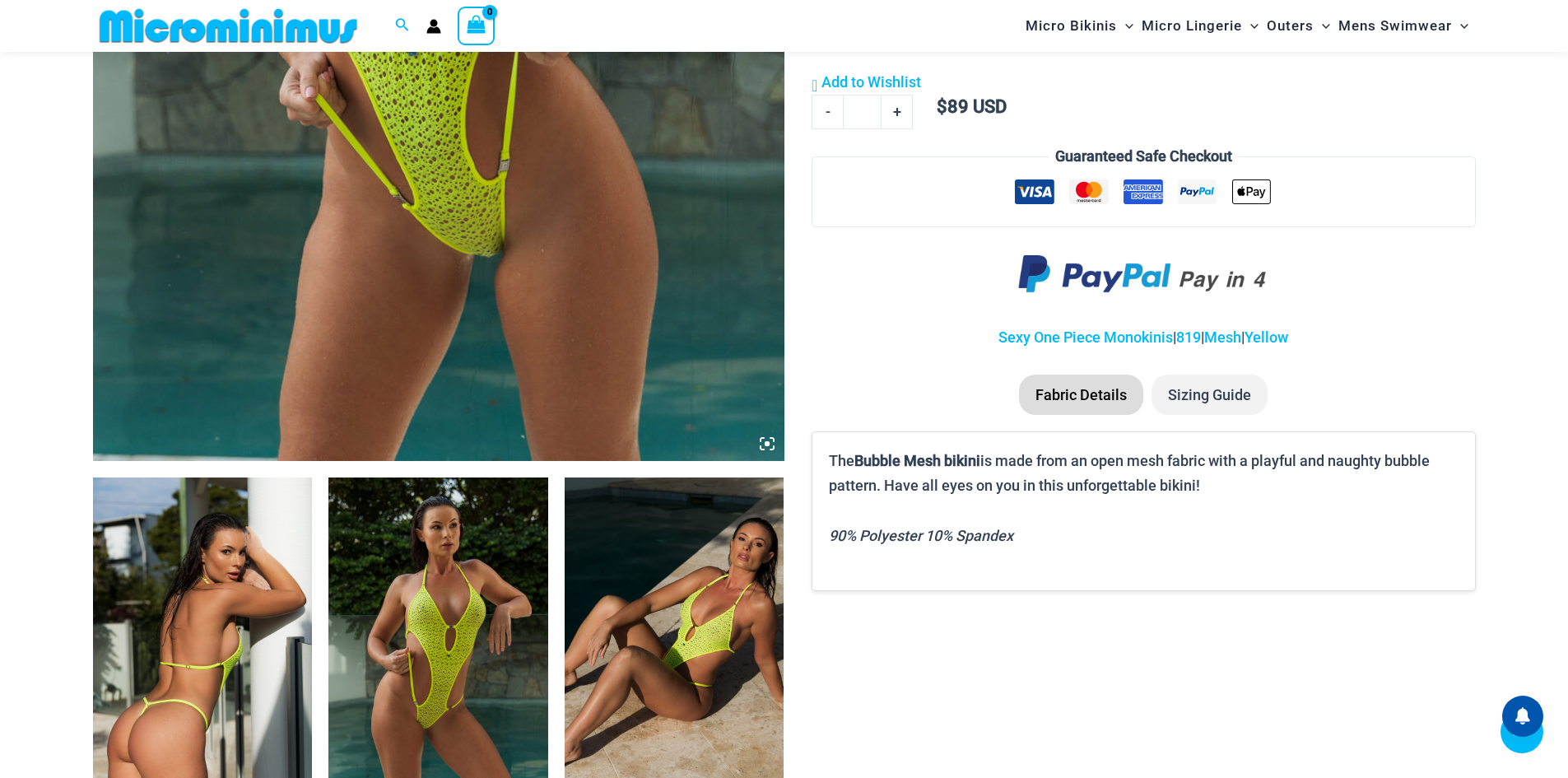
scroll to position [1103, 0]
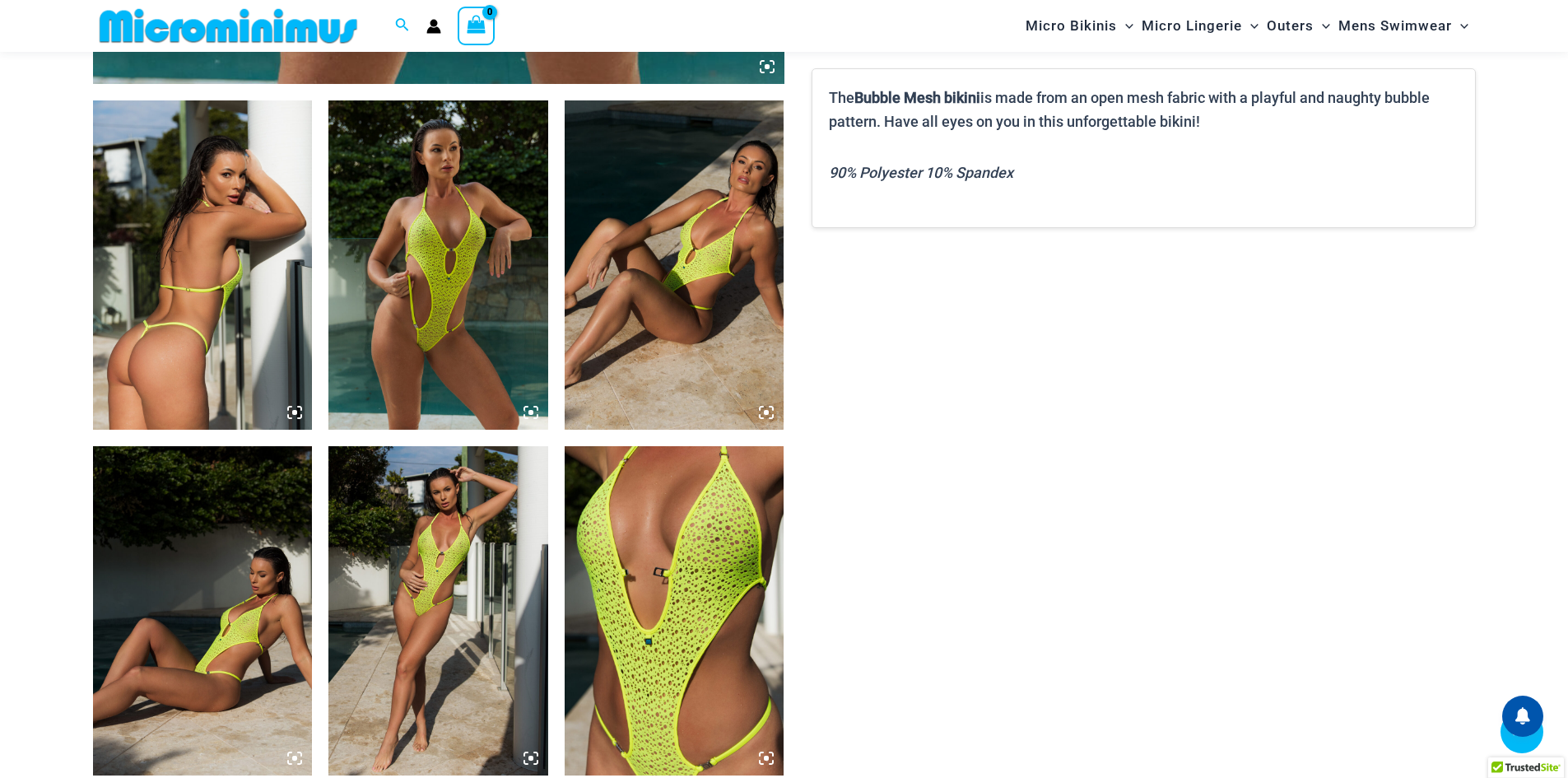
click at [294, 405] on icon at bounding box center [294, 412] width 15 height 15
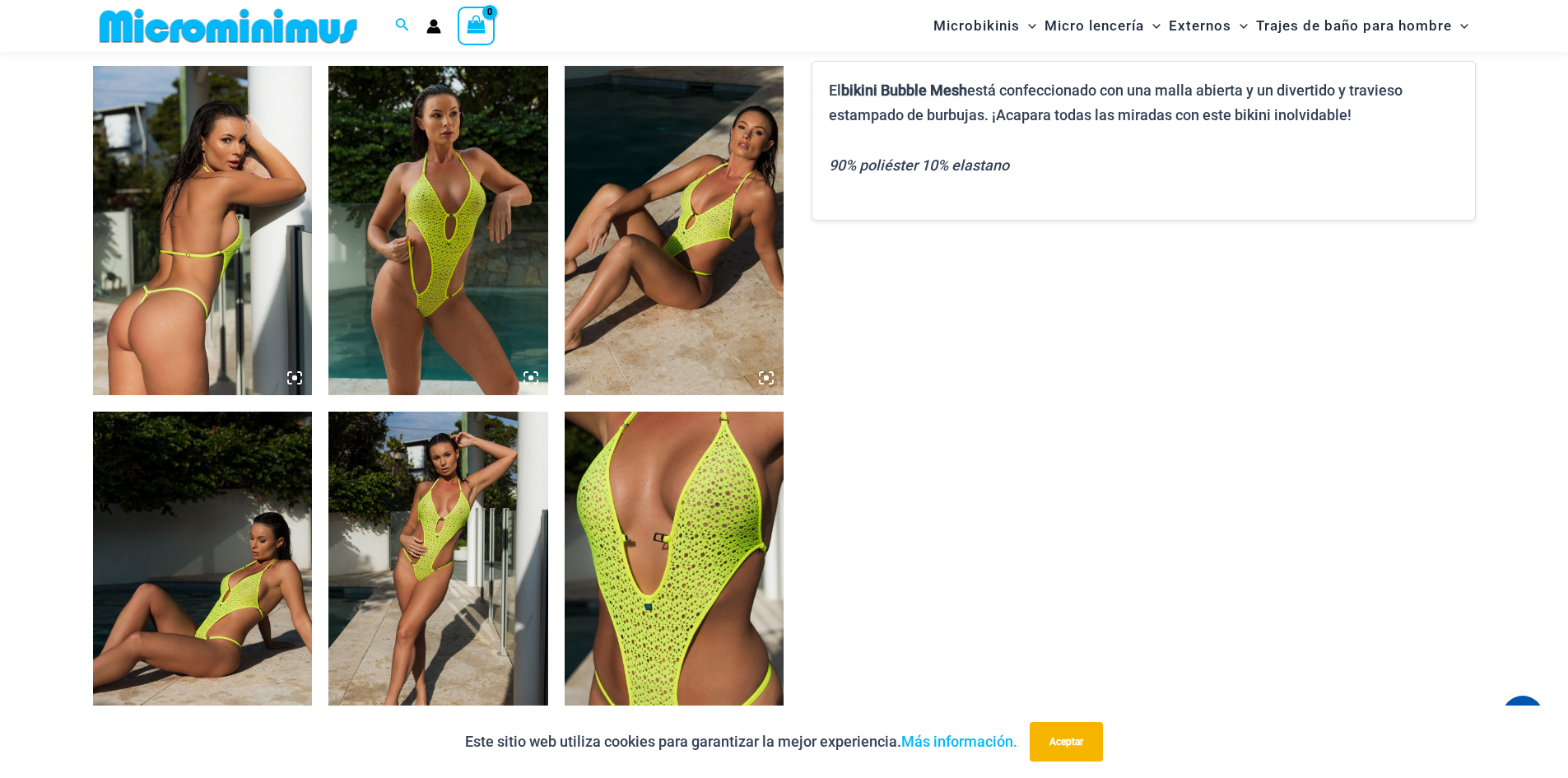
click at [294, 378] on icon at bounding box center [294, 377] width 5 height 5
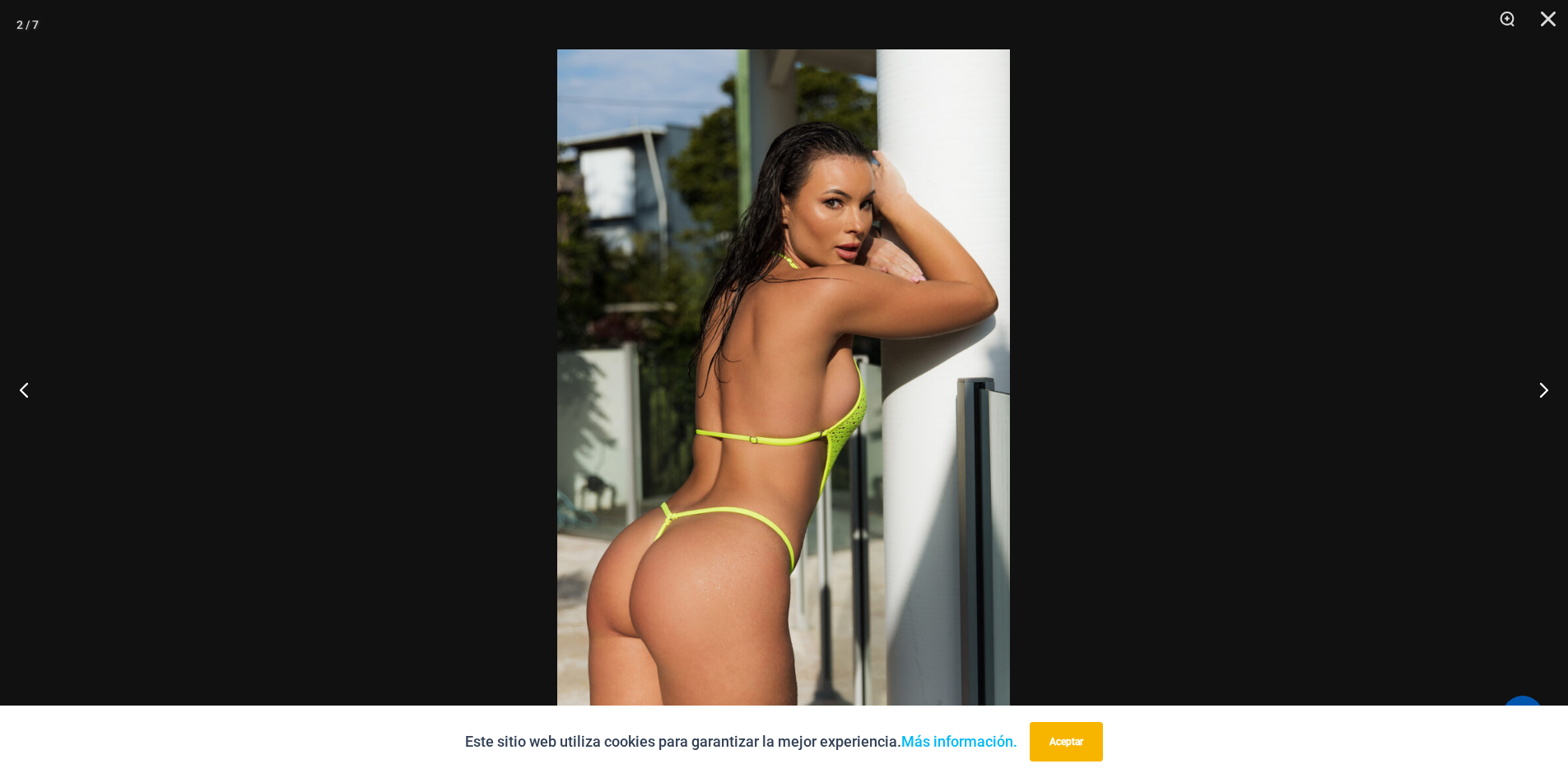
click at [741, 557] on img at bounding box center [784, 388] width 453 height 679
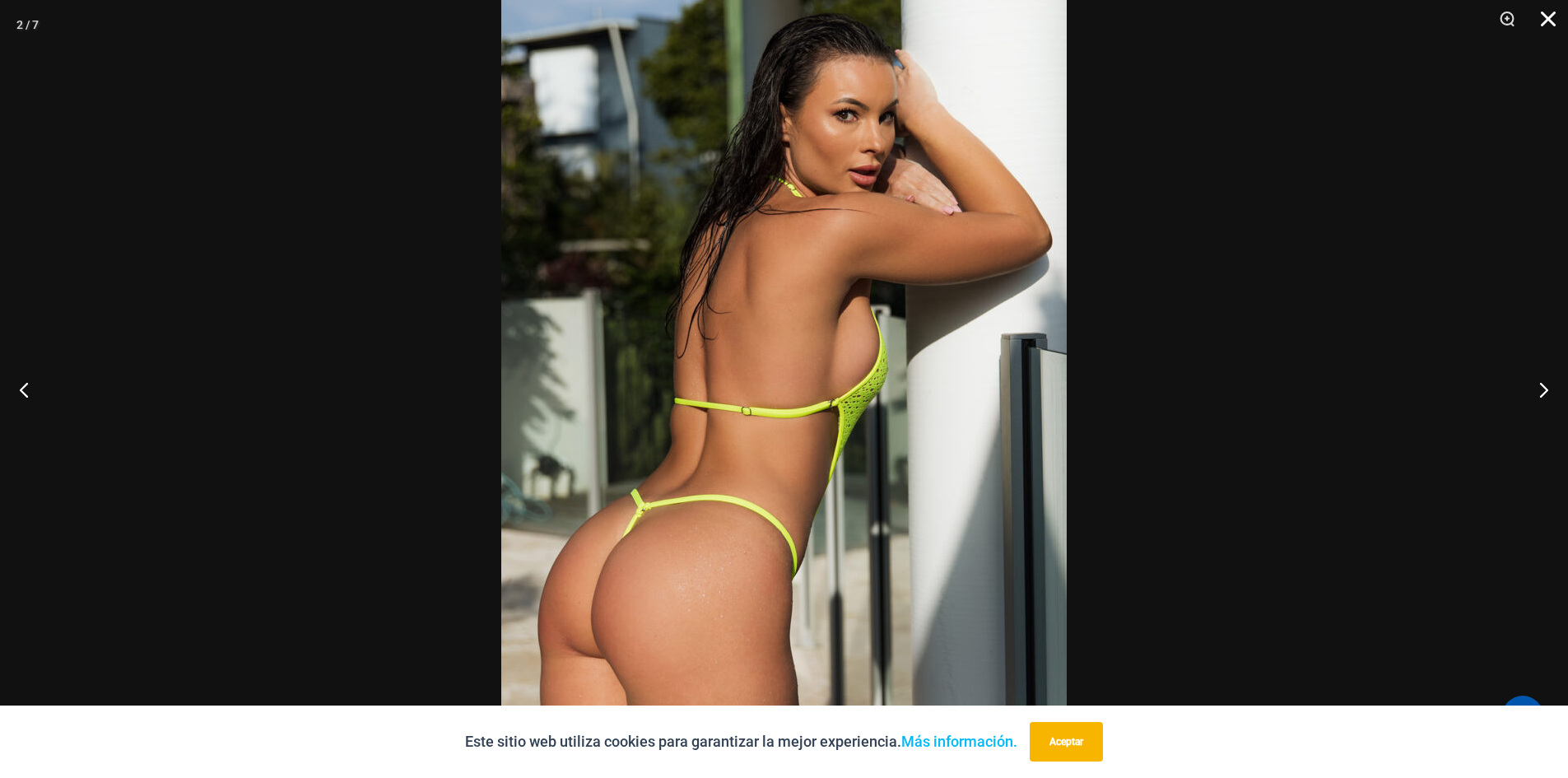
click at [1551, 23] on button "Cerca" at bounding box center [1542, 25] width 41 height 49
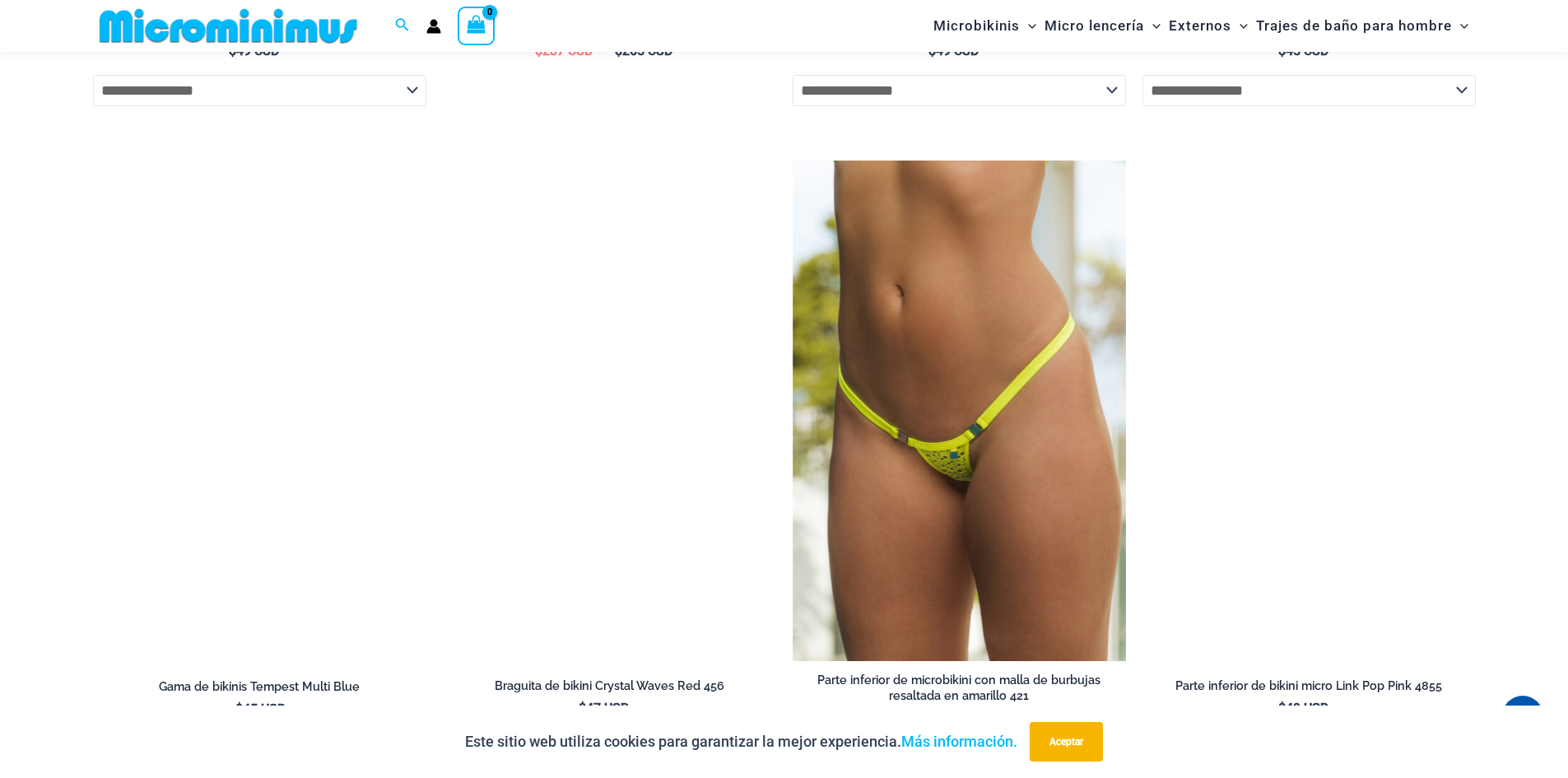
scroll to position [5746, 0]
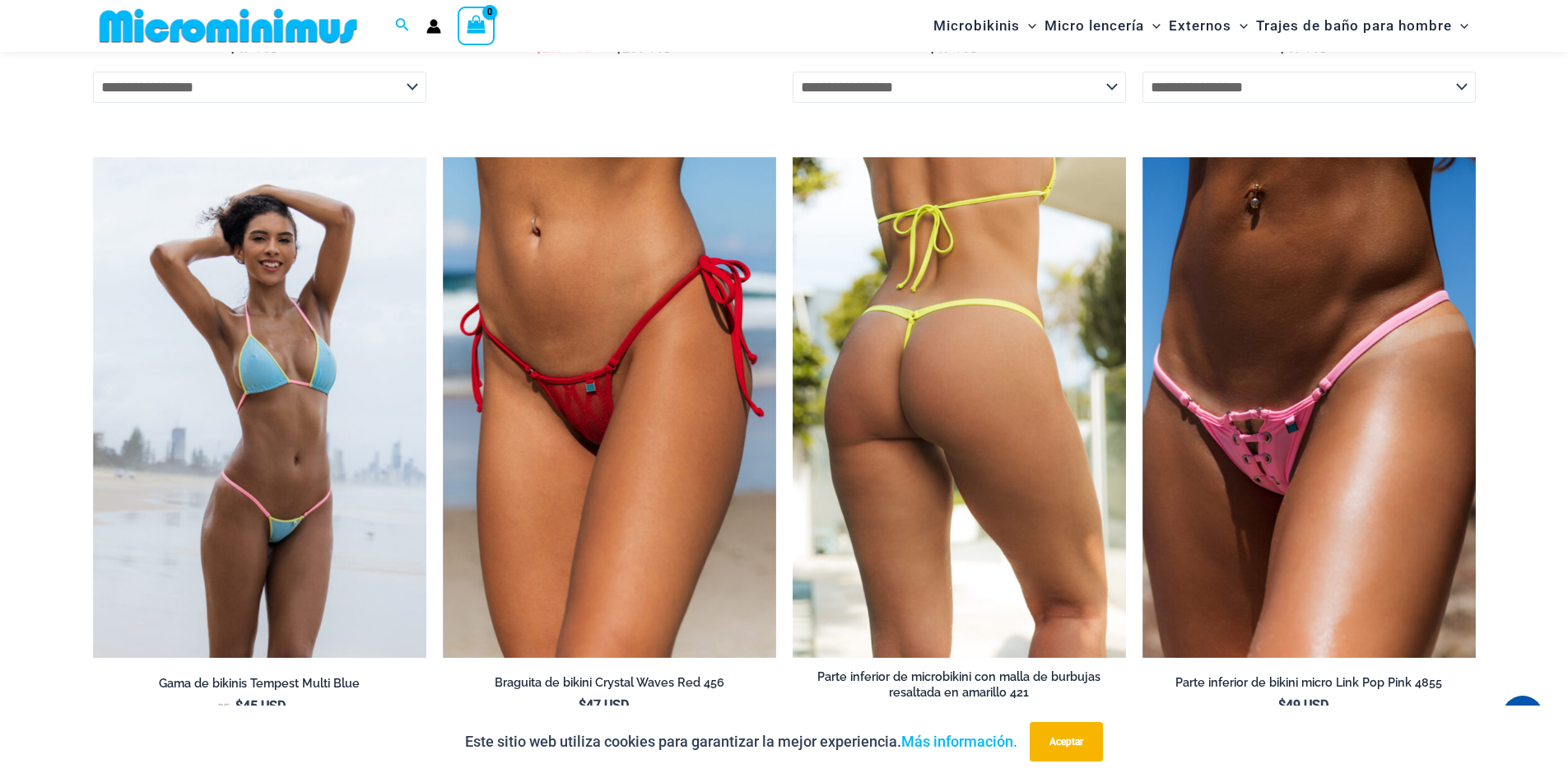
click at [1024, 448] on img at bounding box center [959, 408] width 333 height 500
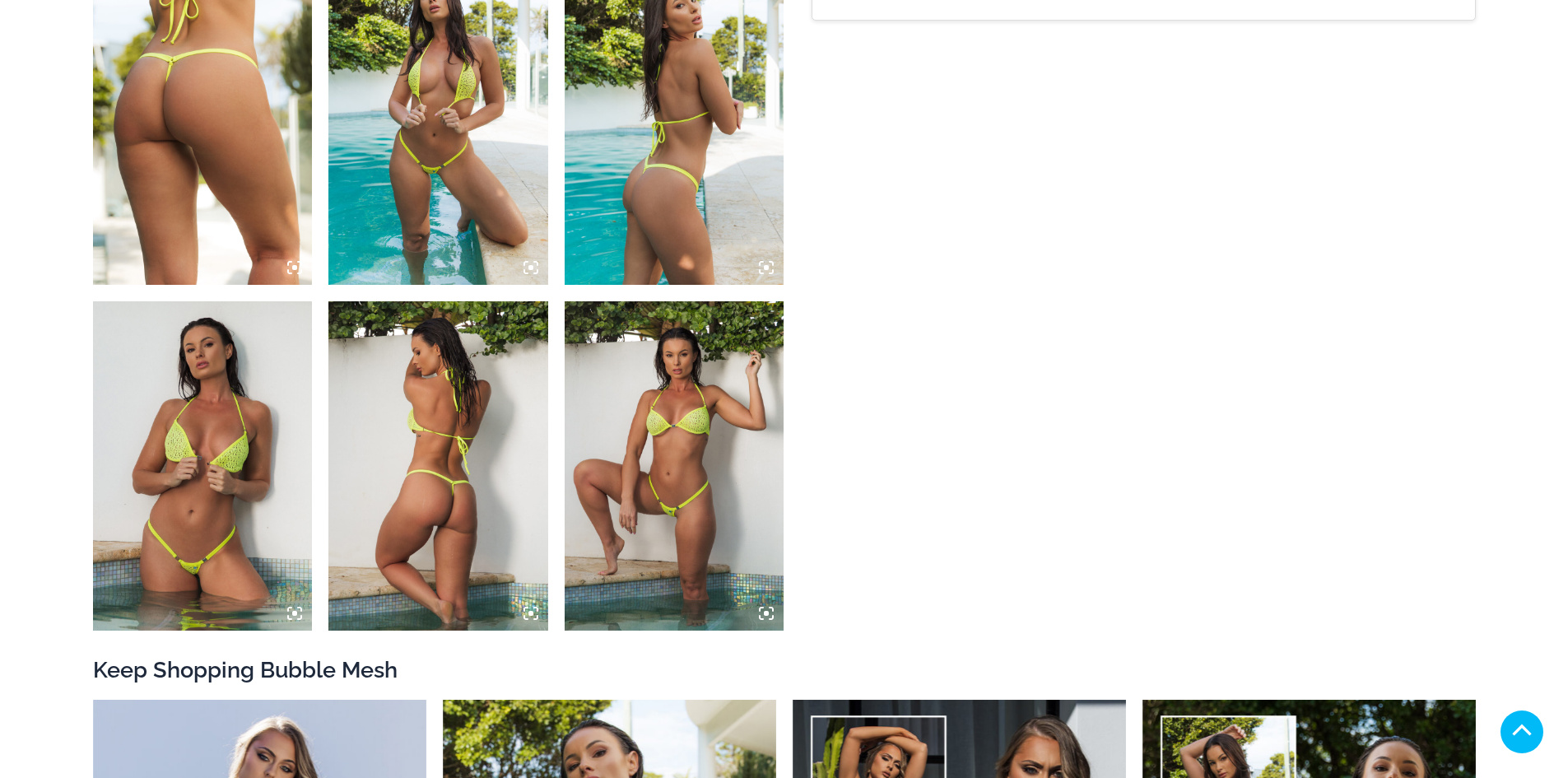
scroll to position [1152, 0]
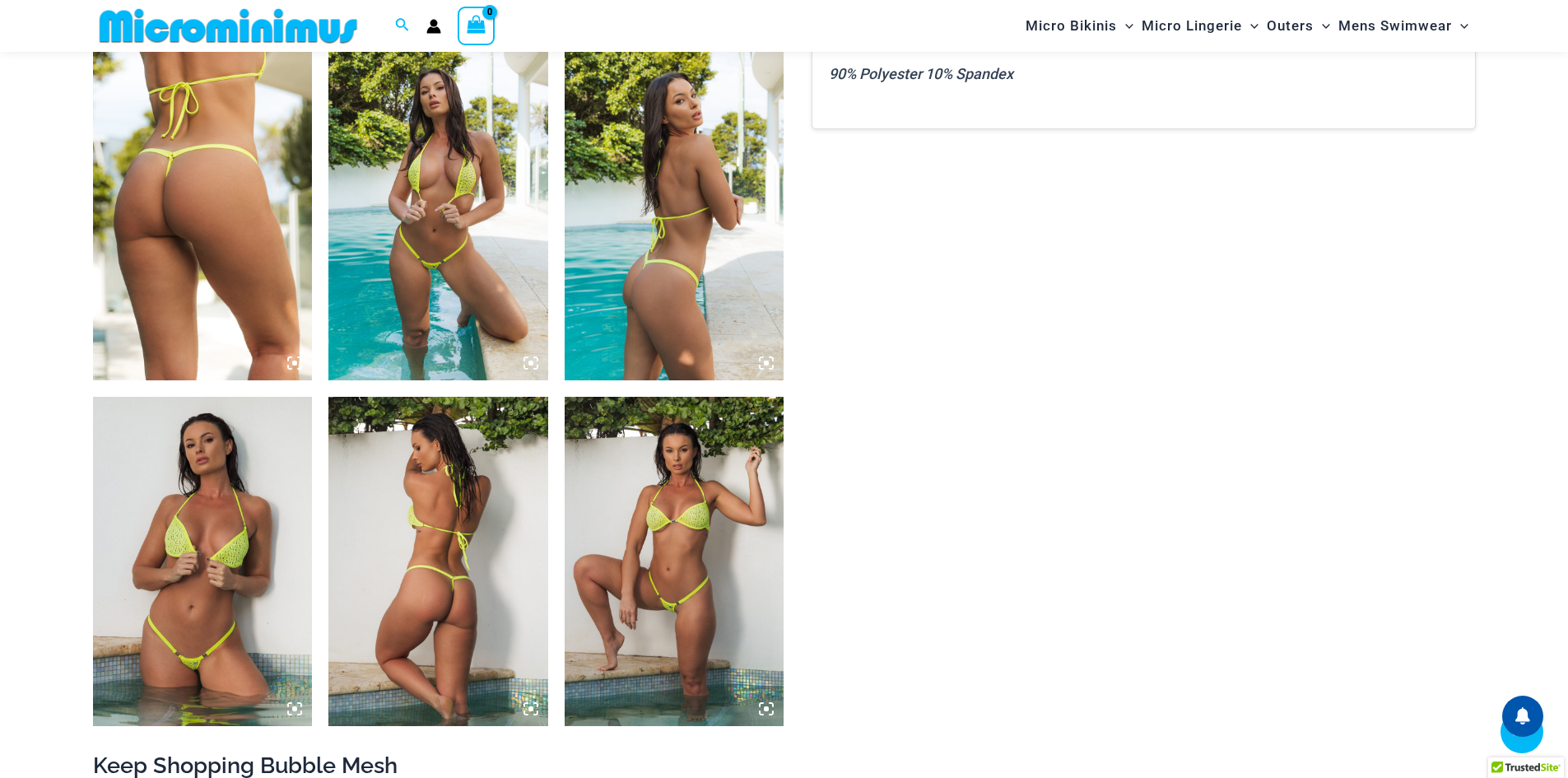
click at [295, 364] on icon at bounding box center [294, 362] width 5 height 5
click at [290, 363] on icon at bounding box center [294, 362] width 15 height 15
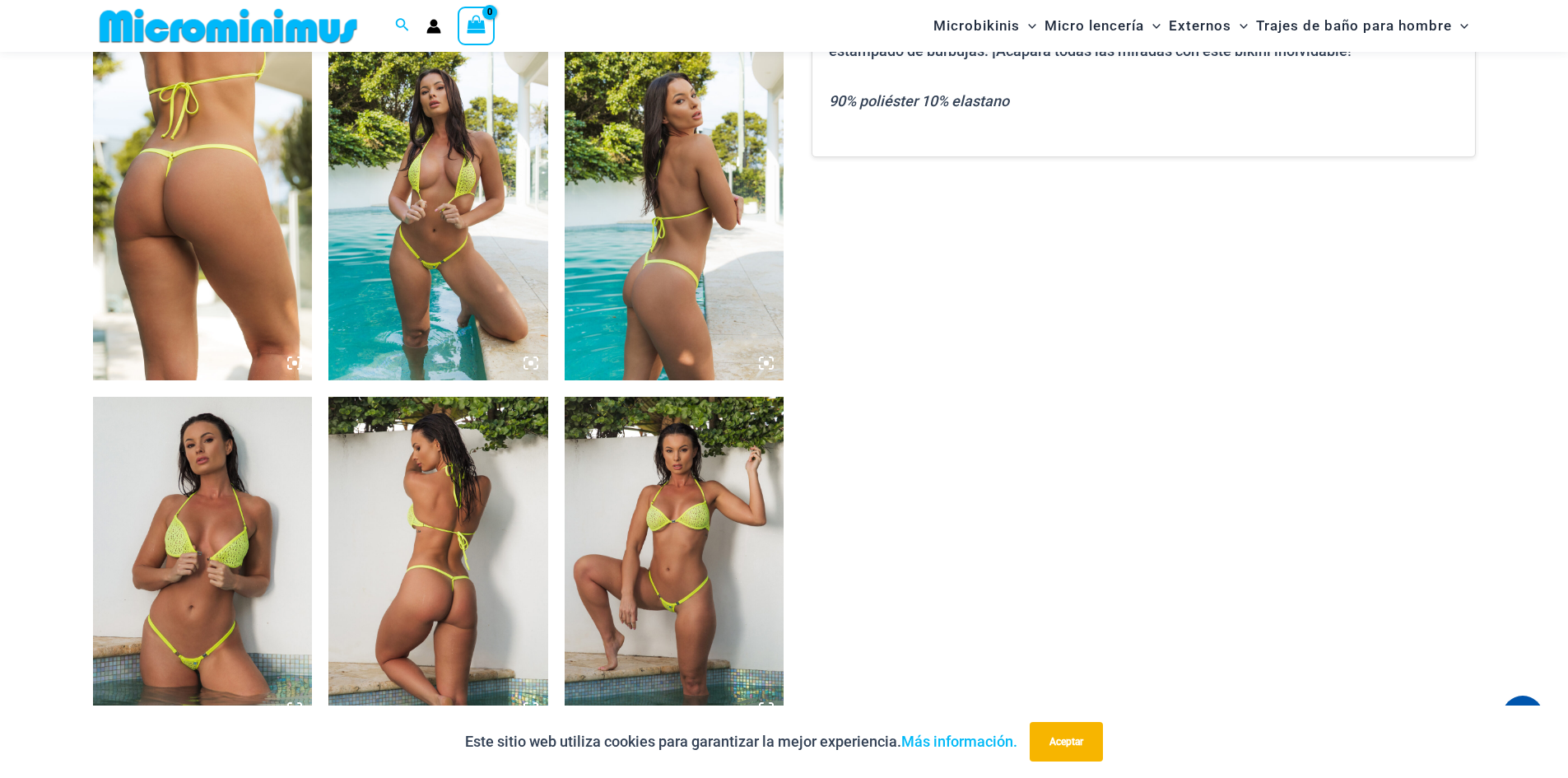
click at [293, 363] on icon at bounding box center [294, 362] width 15 height 15
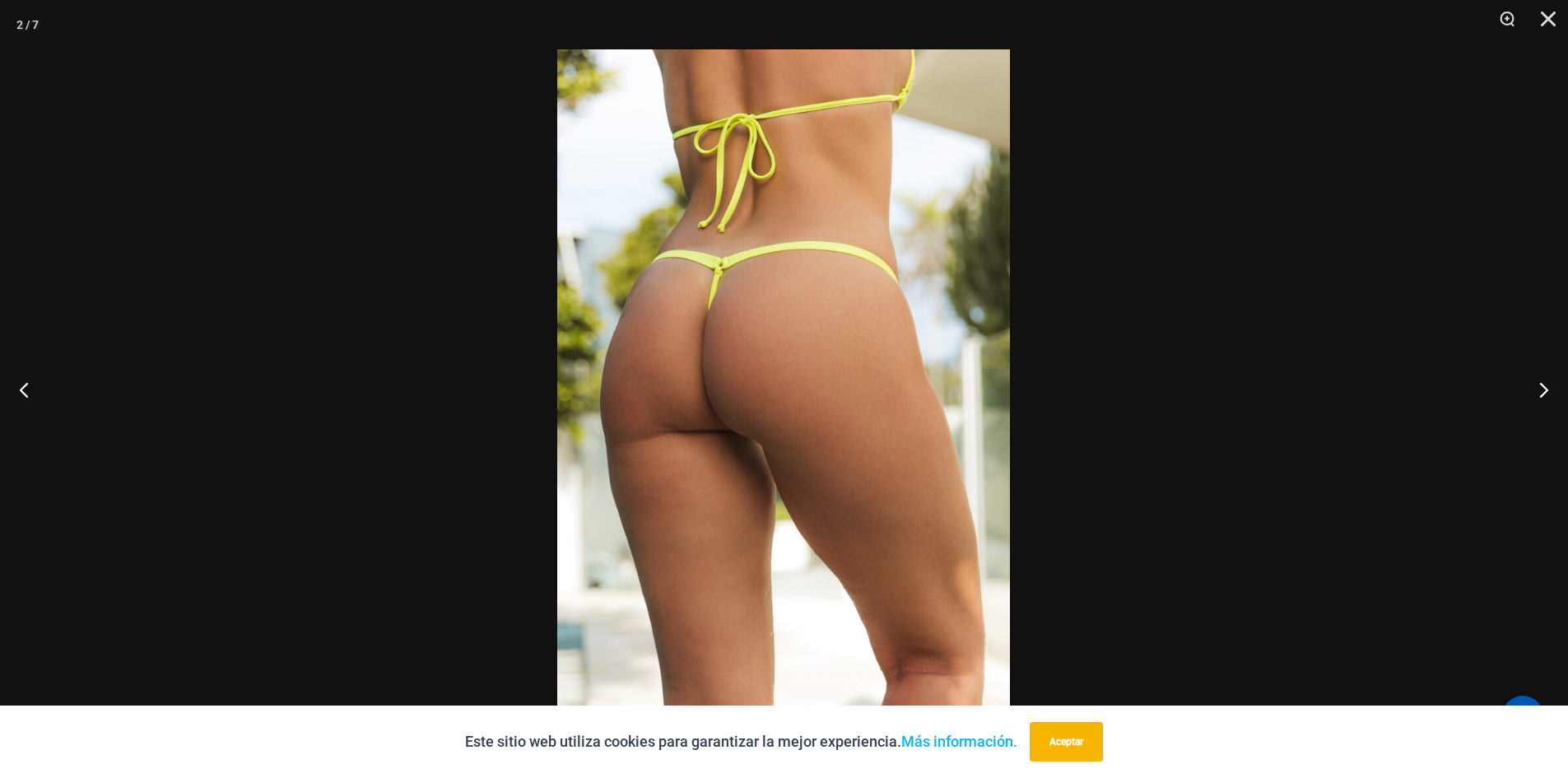
click at [709, 386] on img at bounding box center [784, 388] width 453 height 679
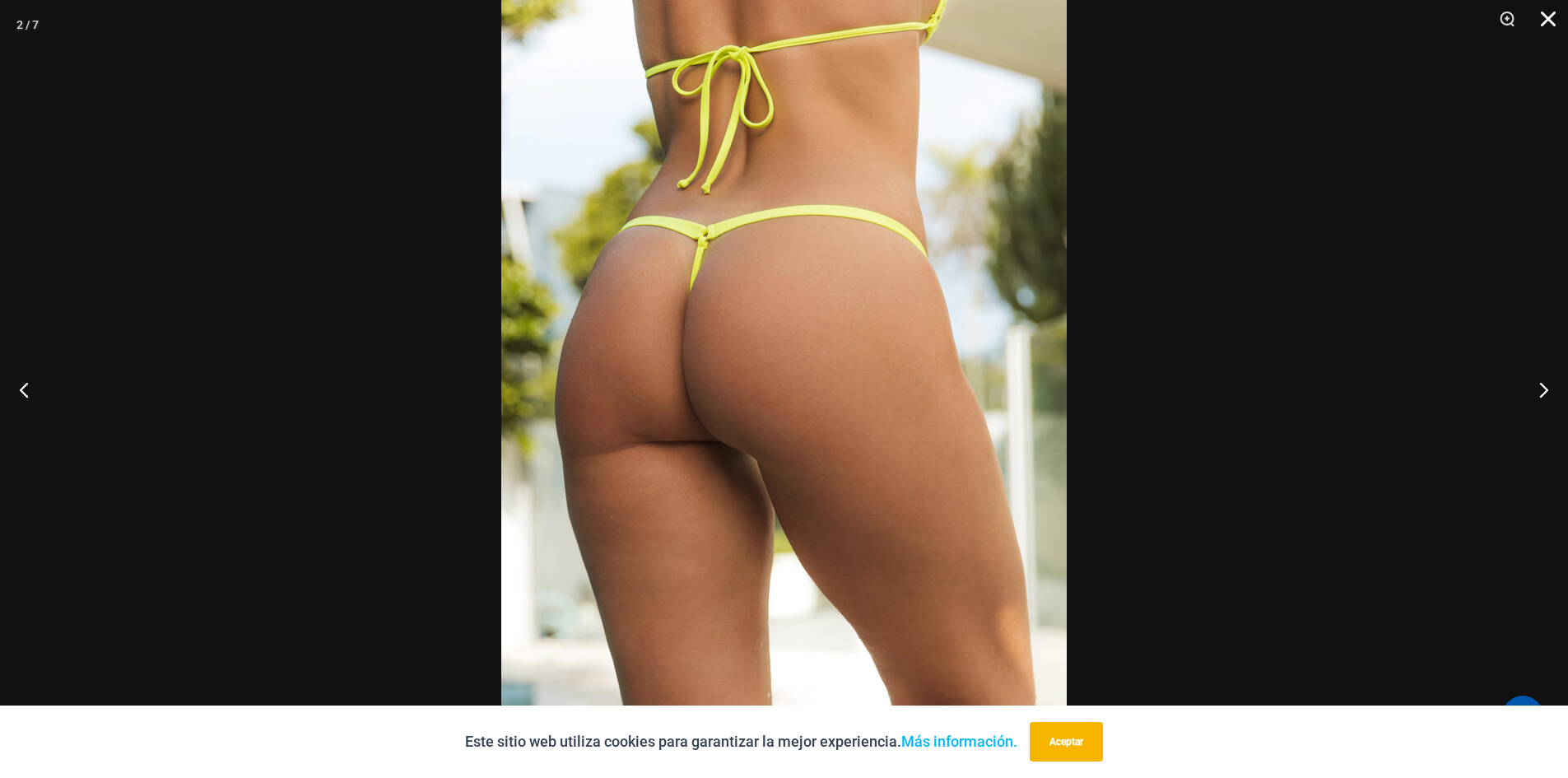
click at [1546, 28] on button "Cerca" at bounding box center [1542, 25] width 41 height 49
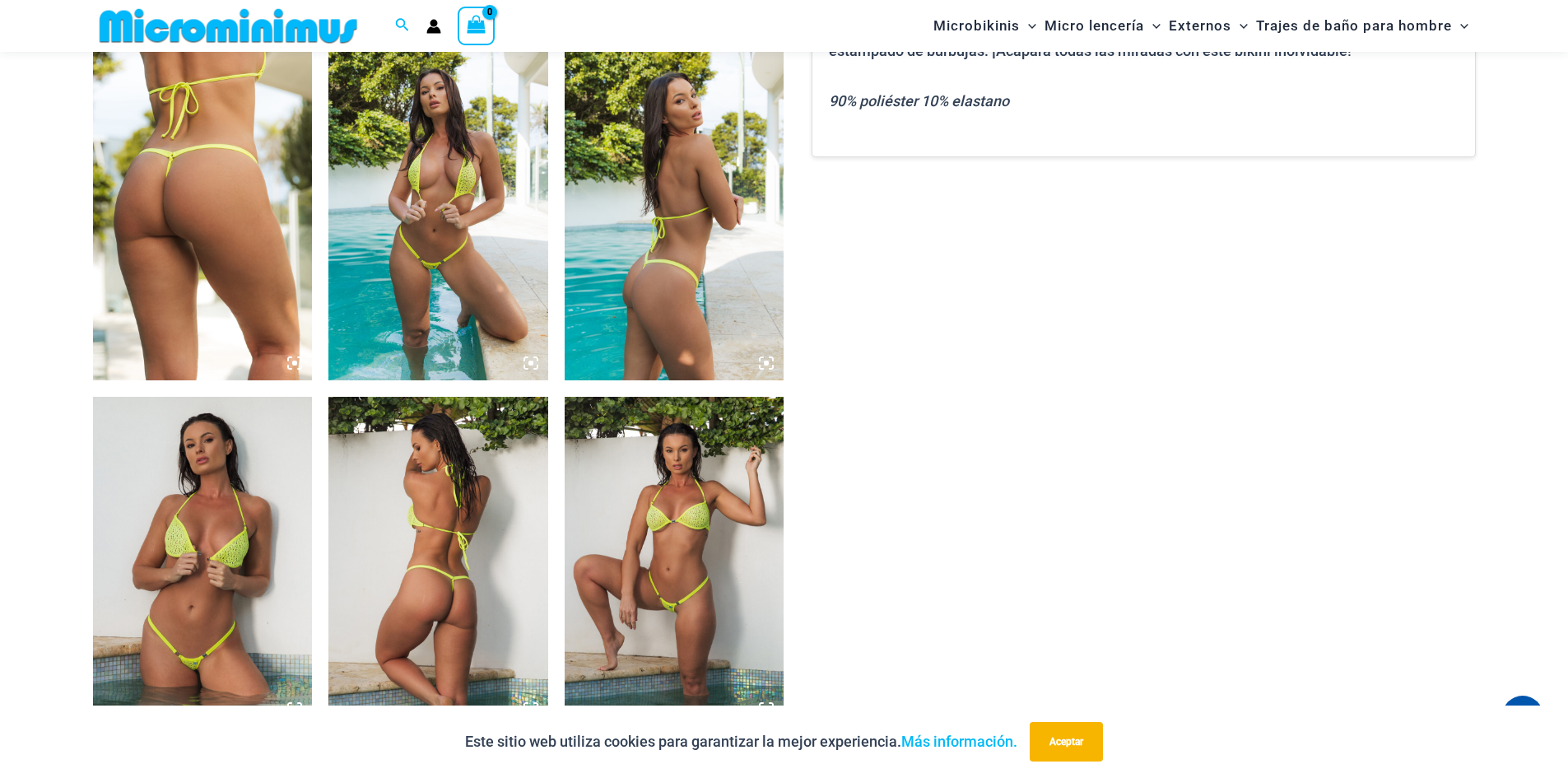
click at [762, 365] on icon at bounding box center [766, 362] width 15 height 15
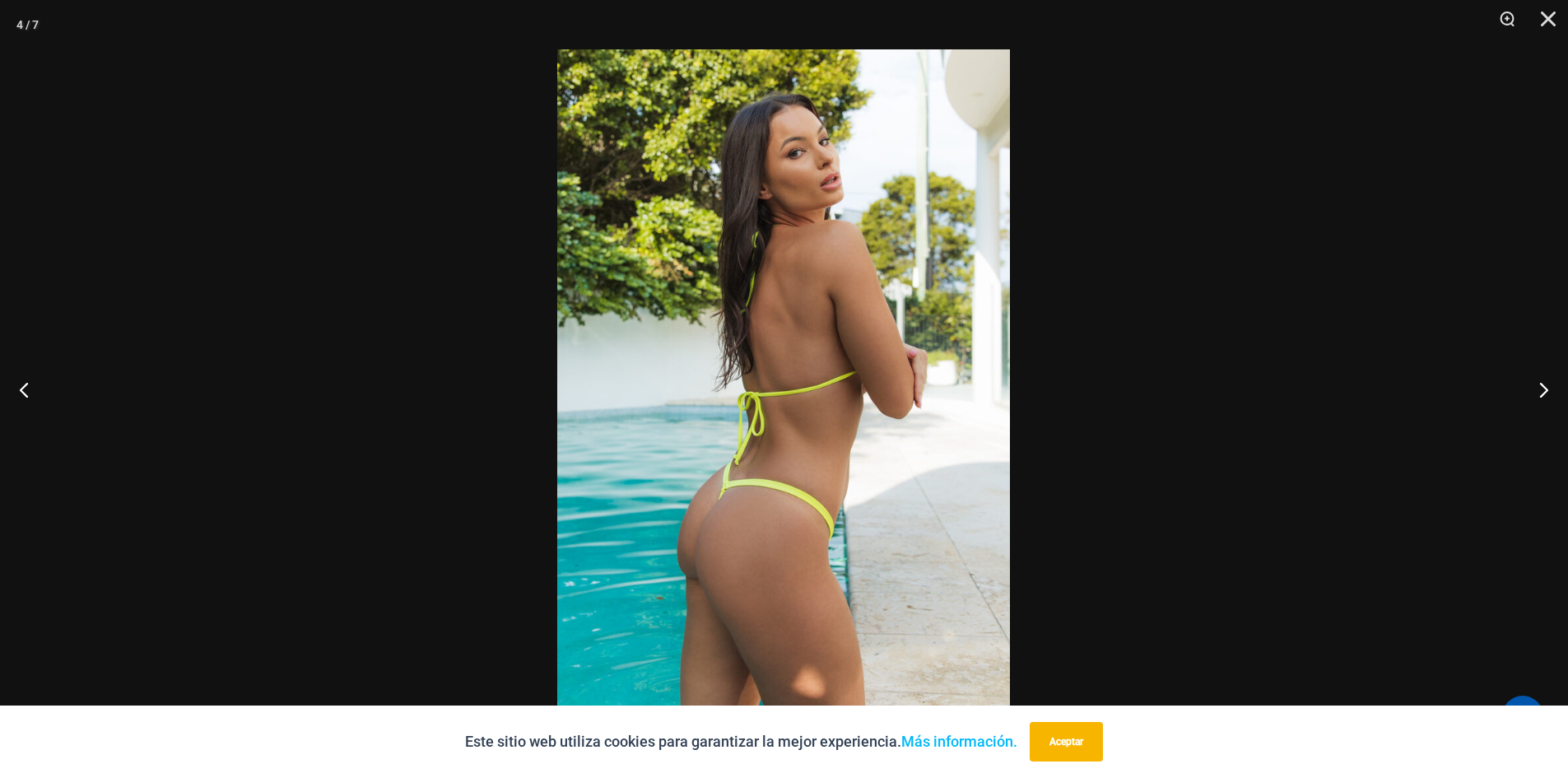
click at [756, 503] on img at bounding box center [784, 388] width 453 height 679
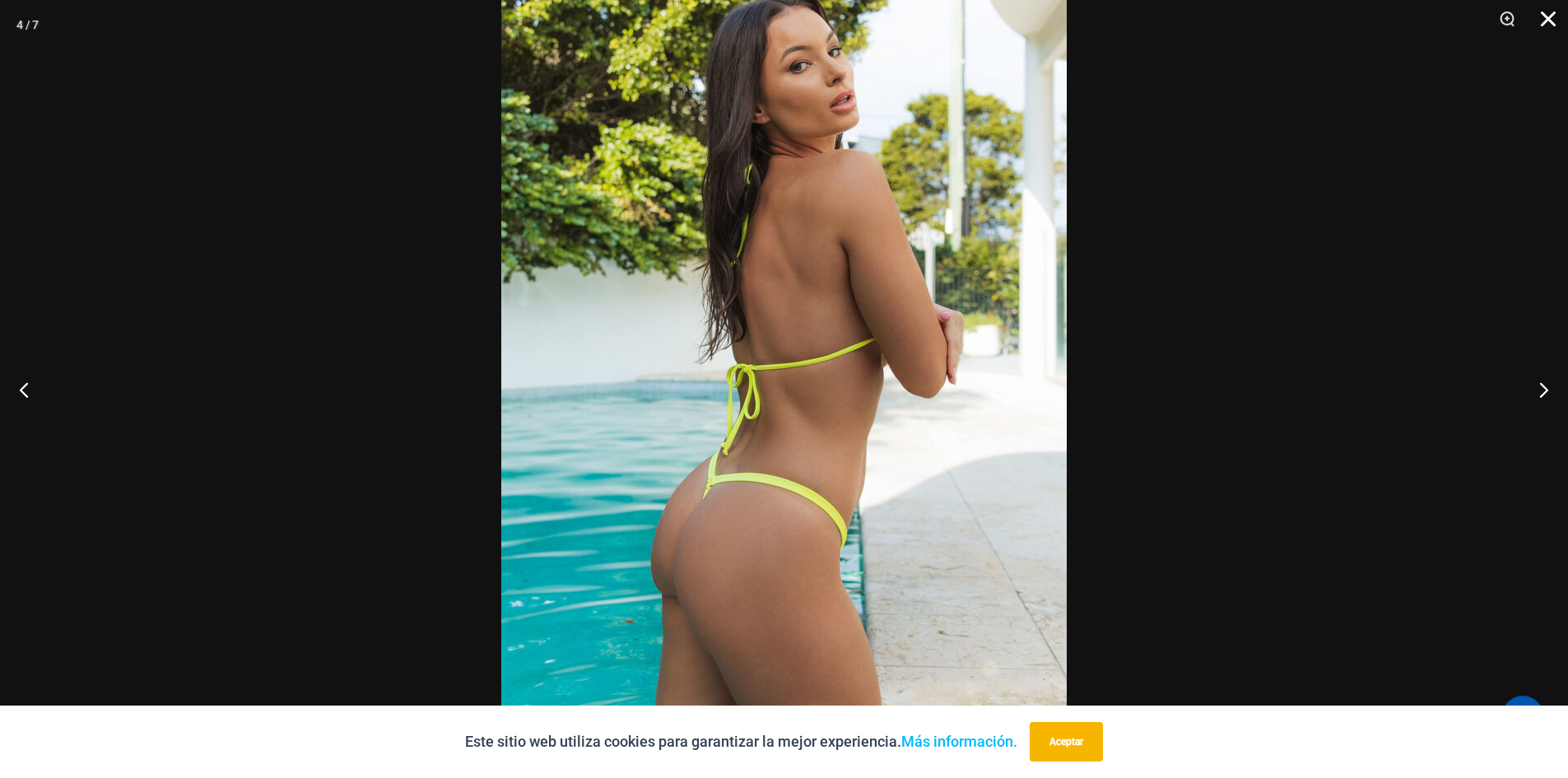
click at [1545, 20] on button "Cerca" at bounding box center [1542, 25] width 41 height 49
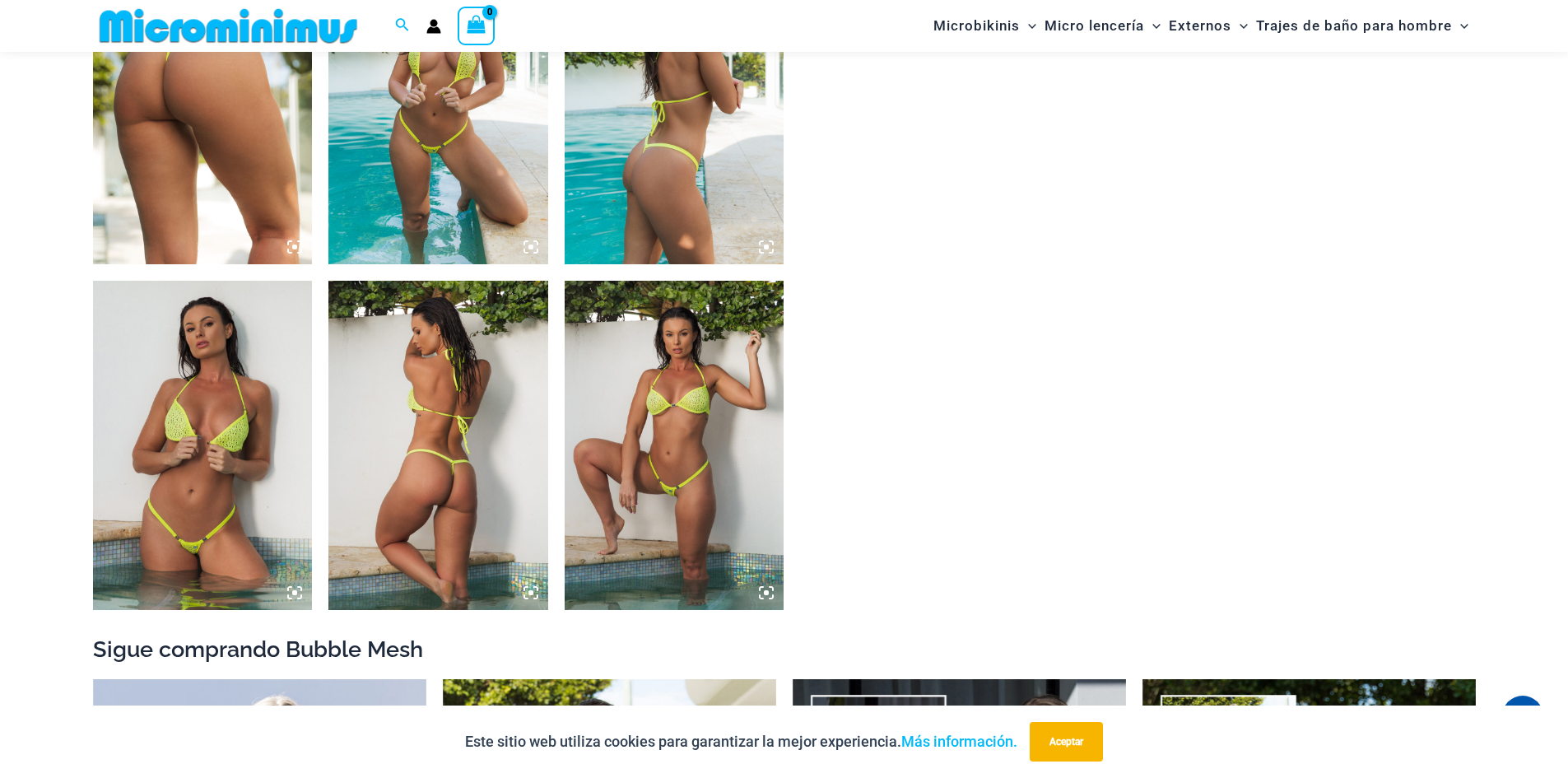
scroll to position [1481, 0]
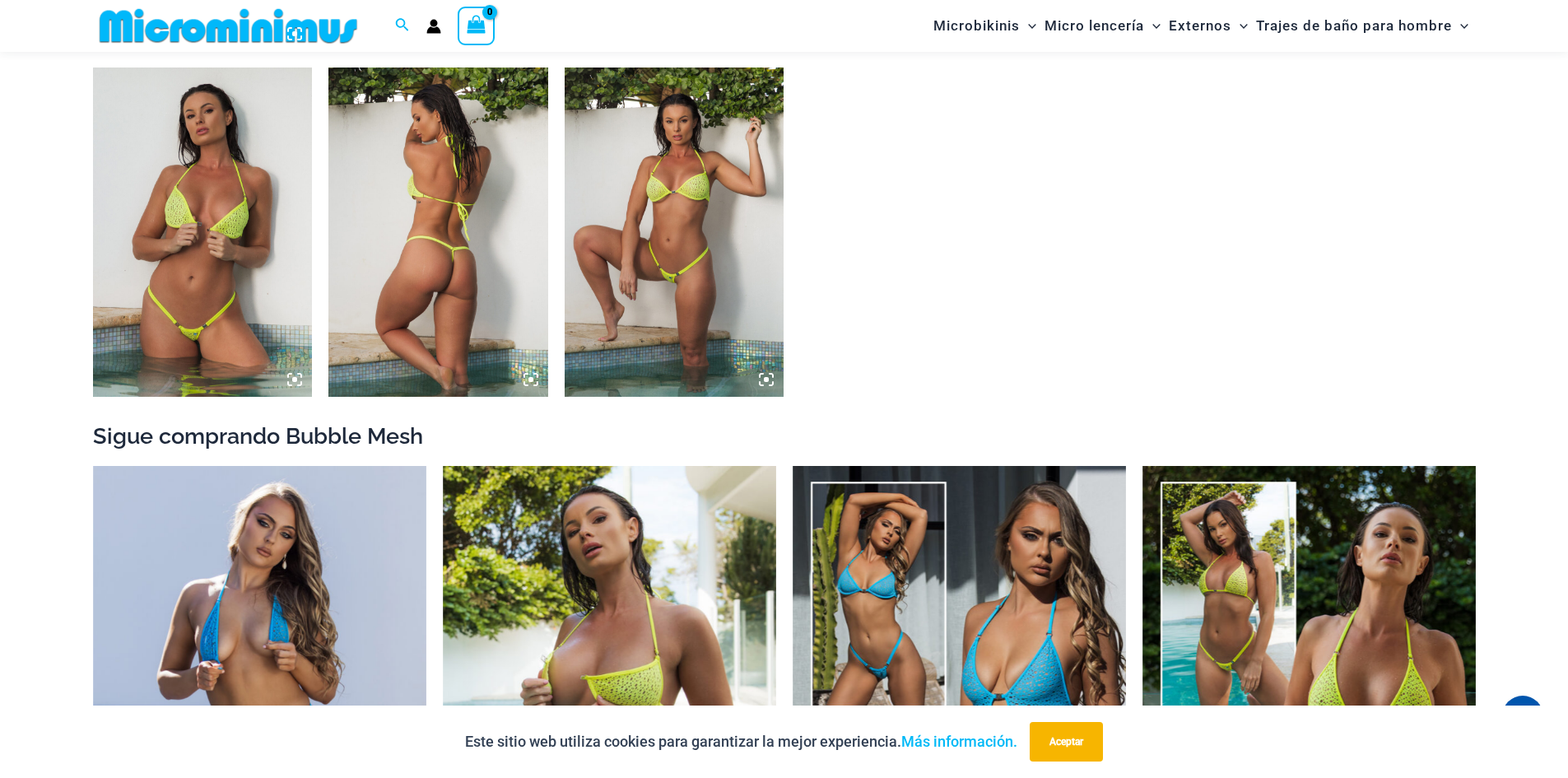
click at [528, 384] on icon at bounding box center [531, 379] width 15 height 15
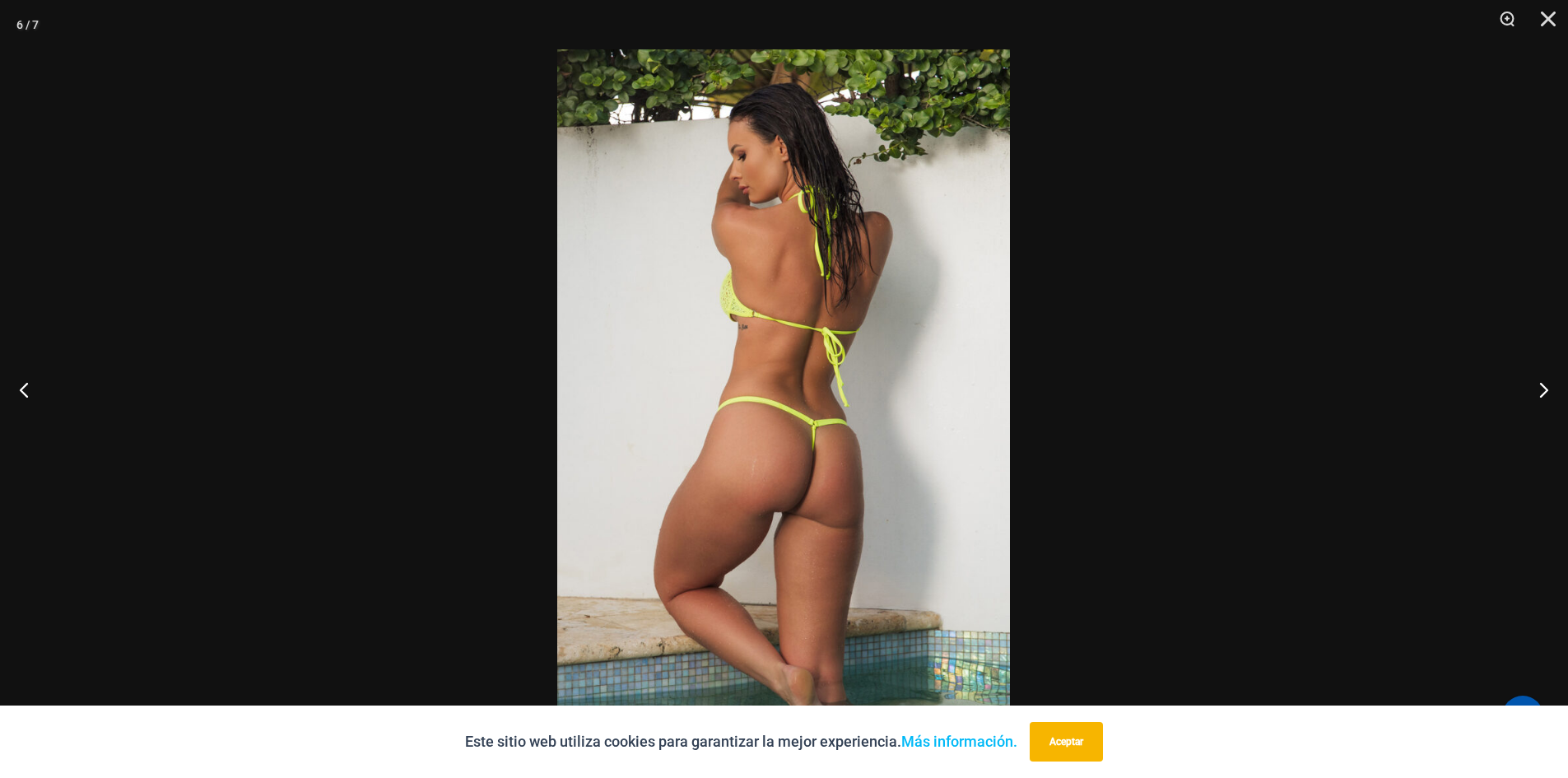
click at [689, 416] on img at bounding box center [784, 388] width 453 height 679
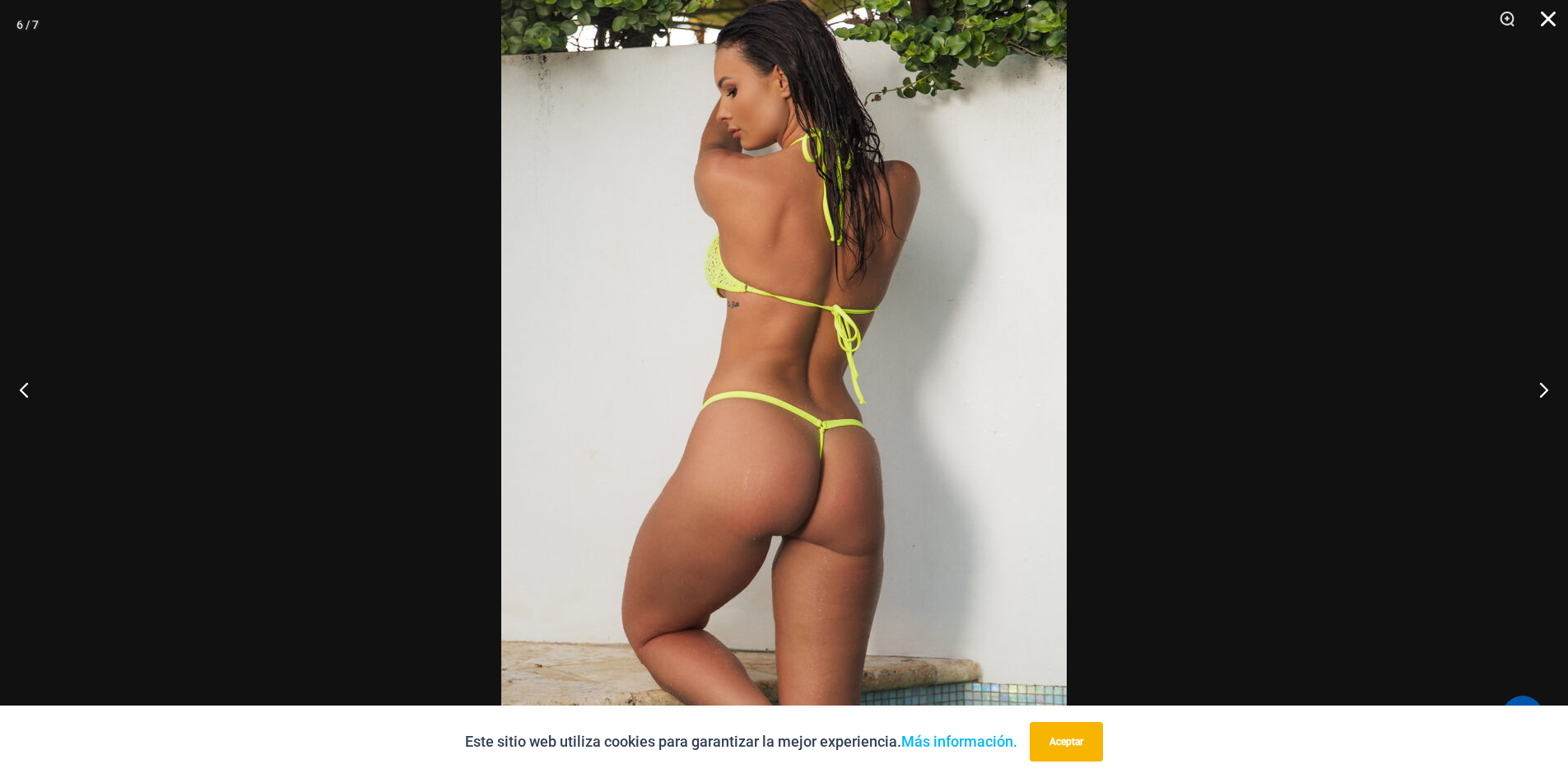
click at [1542, 23] on button "Cerca" at bounding box center [1542, 25] width 41 height 49
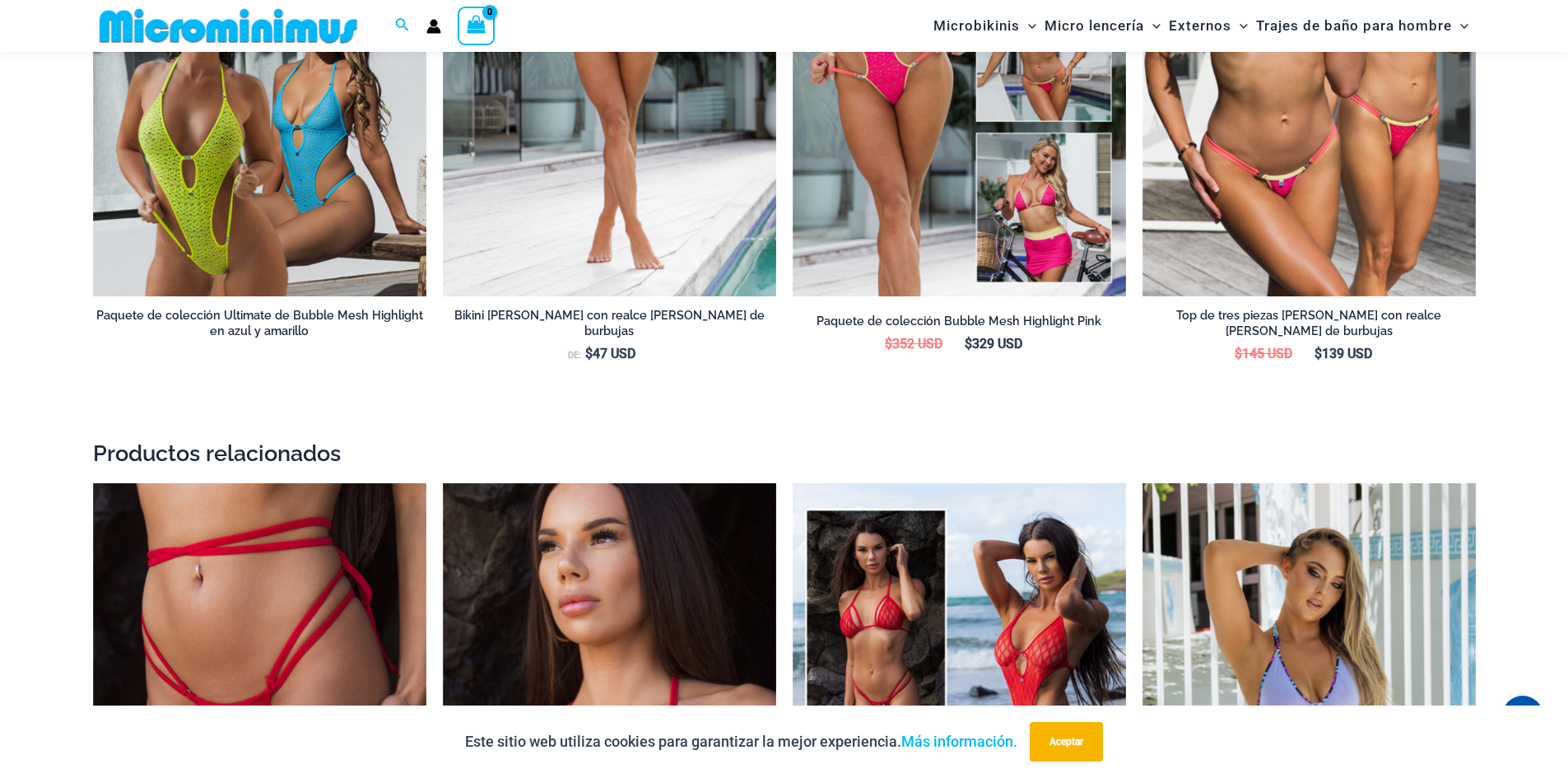
scroll to position [2450, 0]
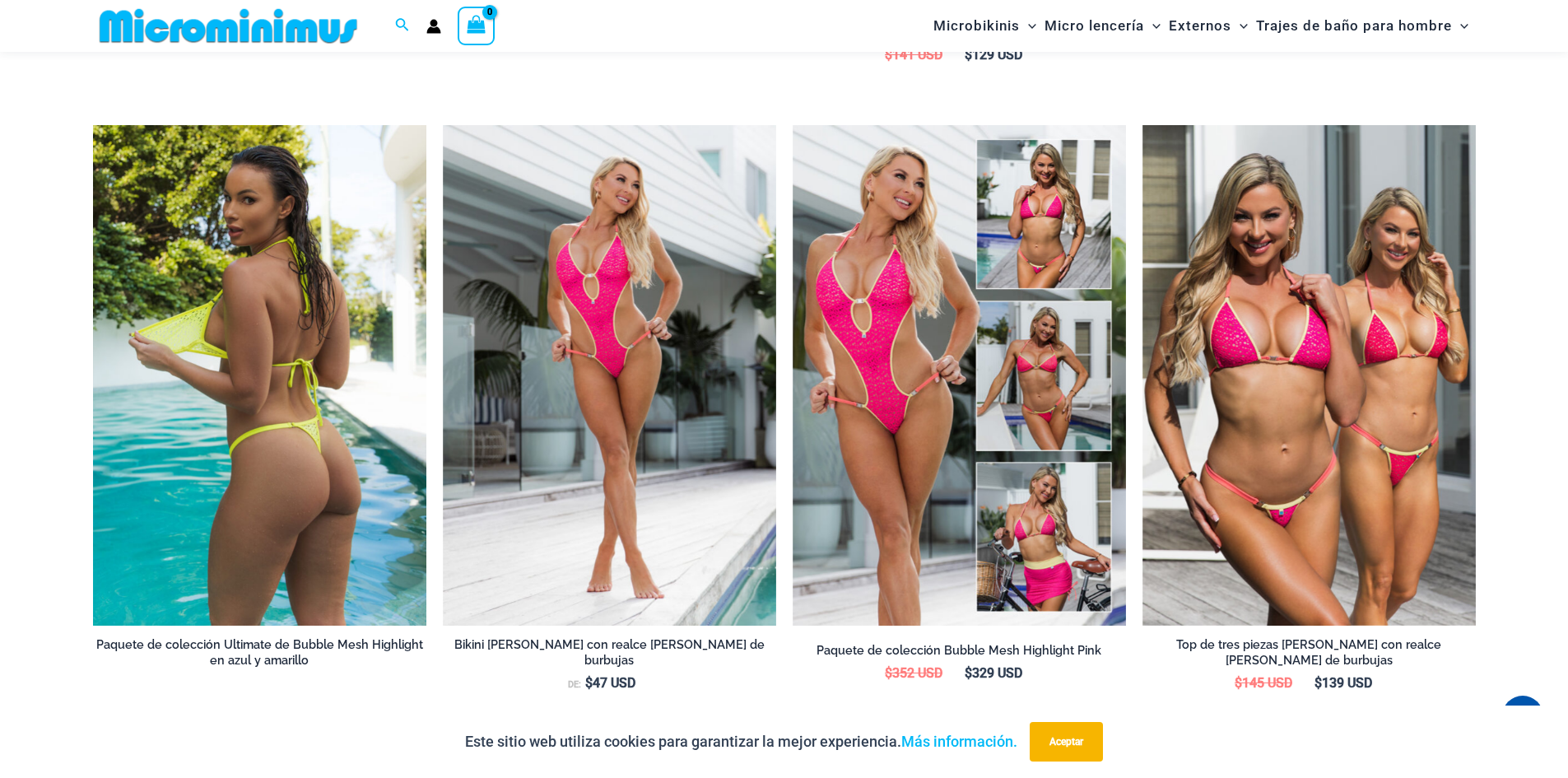
click at [263, 461] on img at bounding box center [259, 375] width 333 height 500
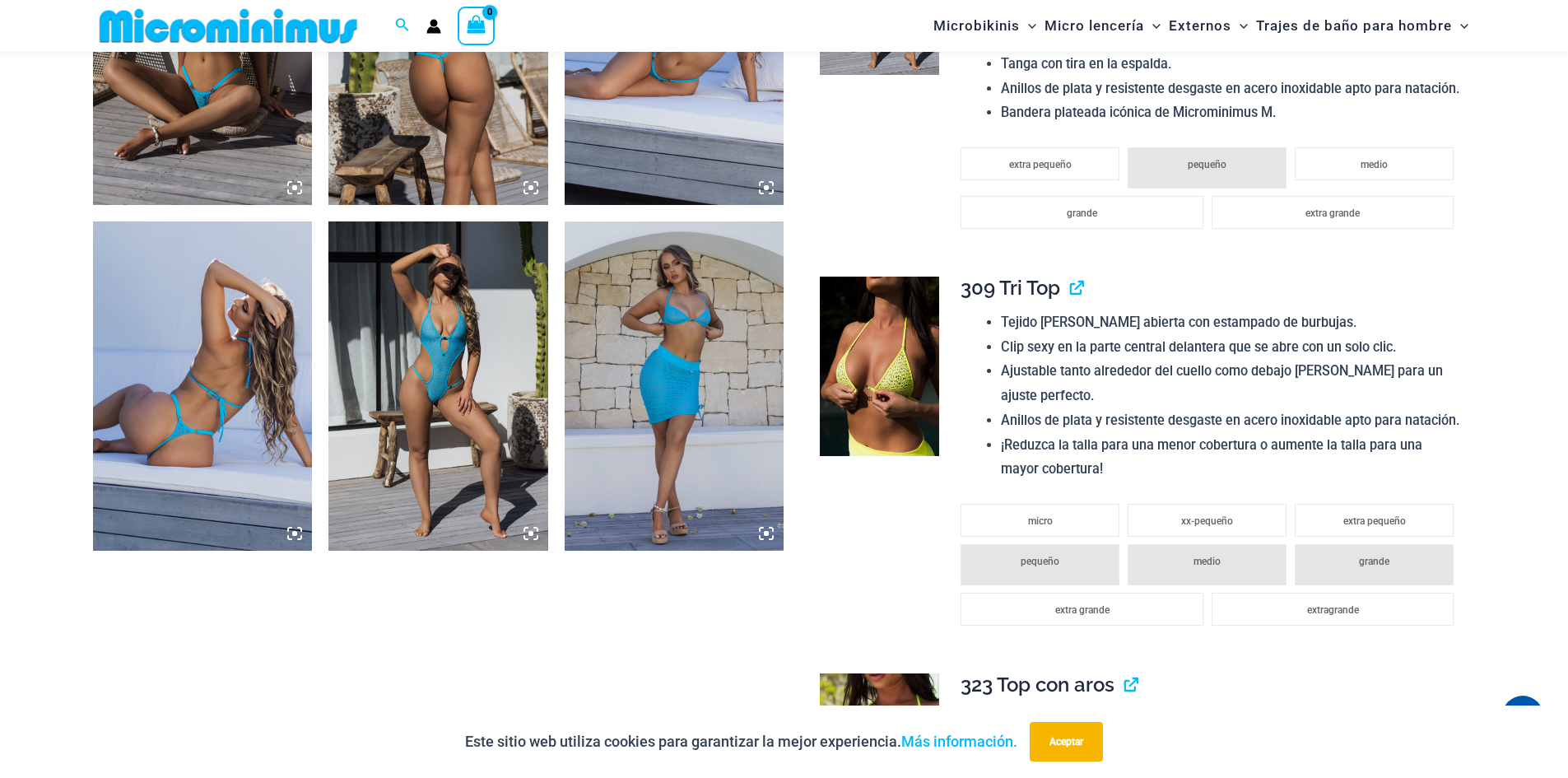
scroll to position [2042, 0]
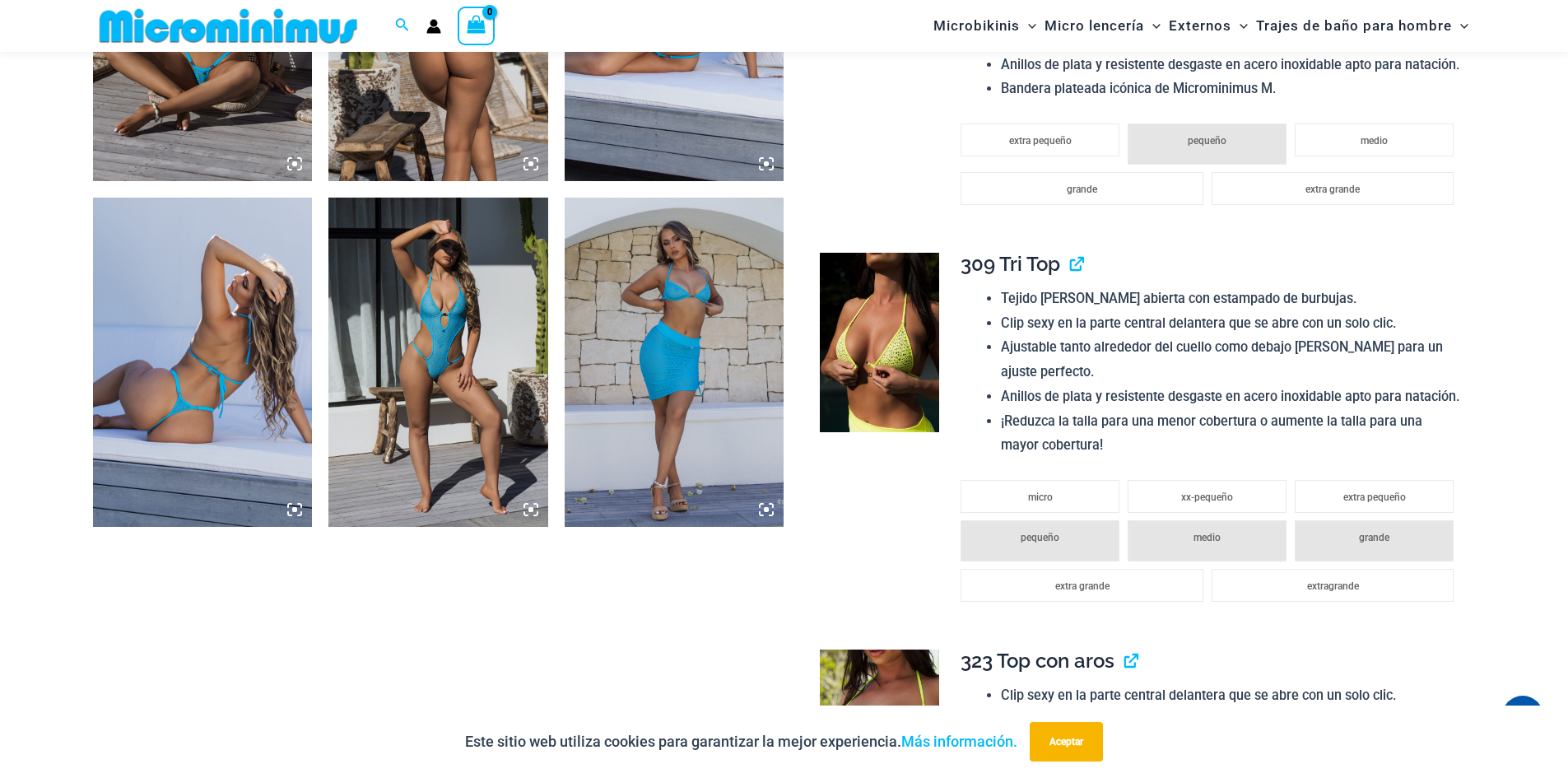
click at [298, 513] on icon at bounding box center [294, 509] width 15 height 15
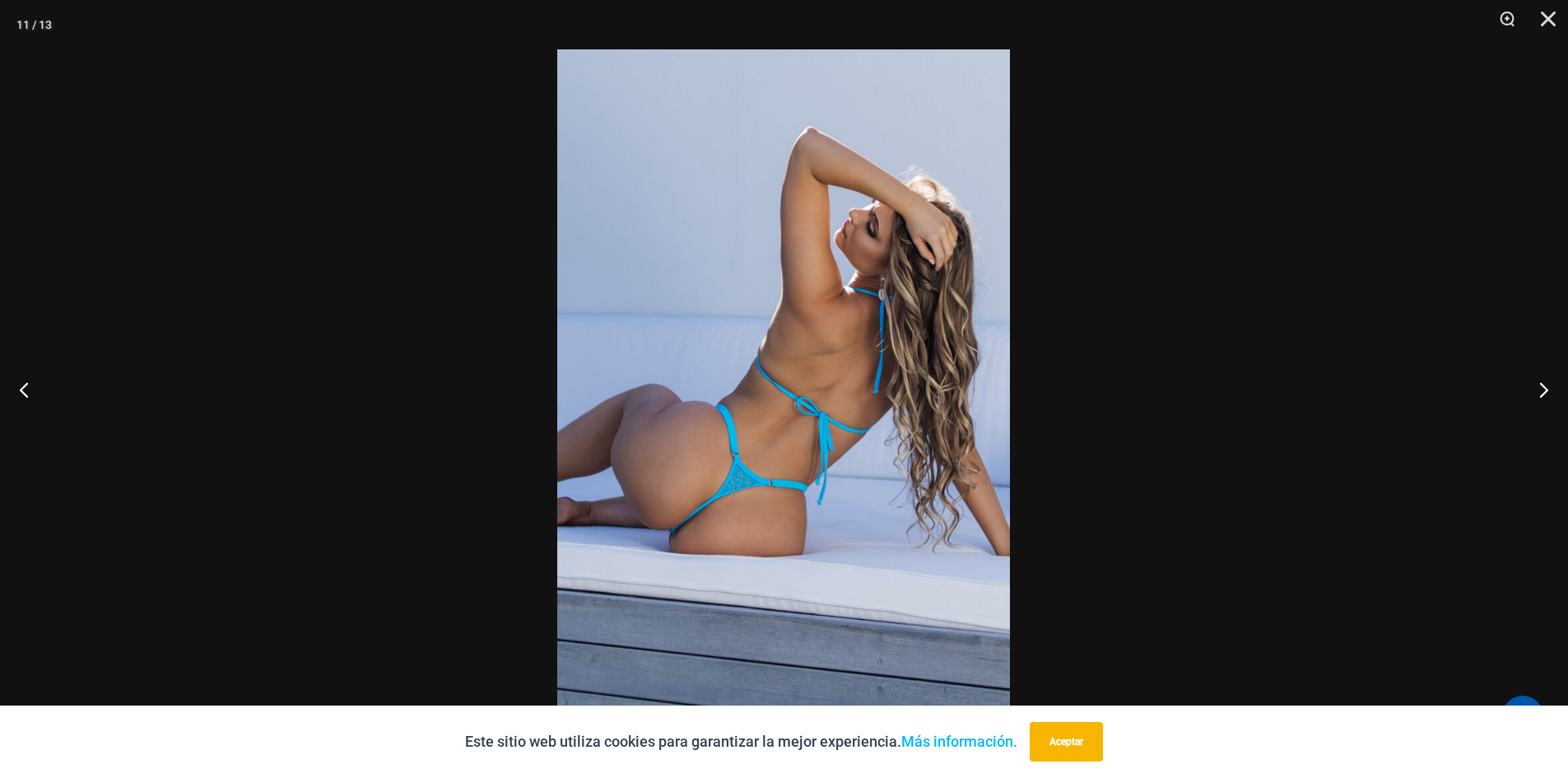
click at [797, 450] on img at bounding box center [784, 388] width 453 height 679
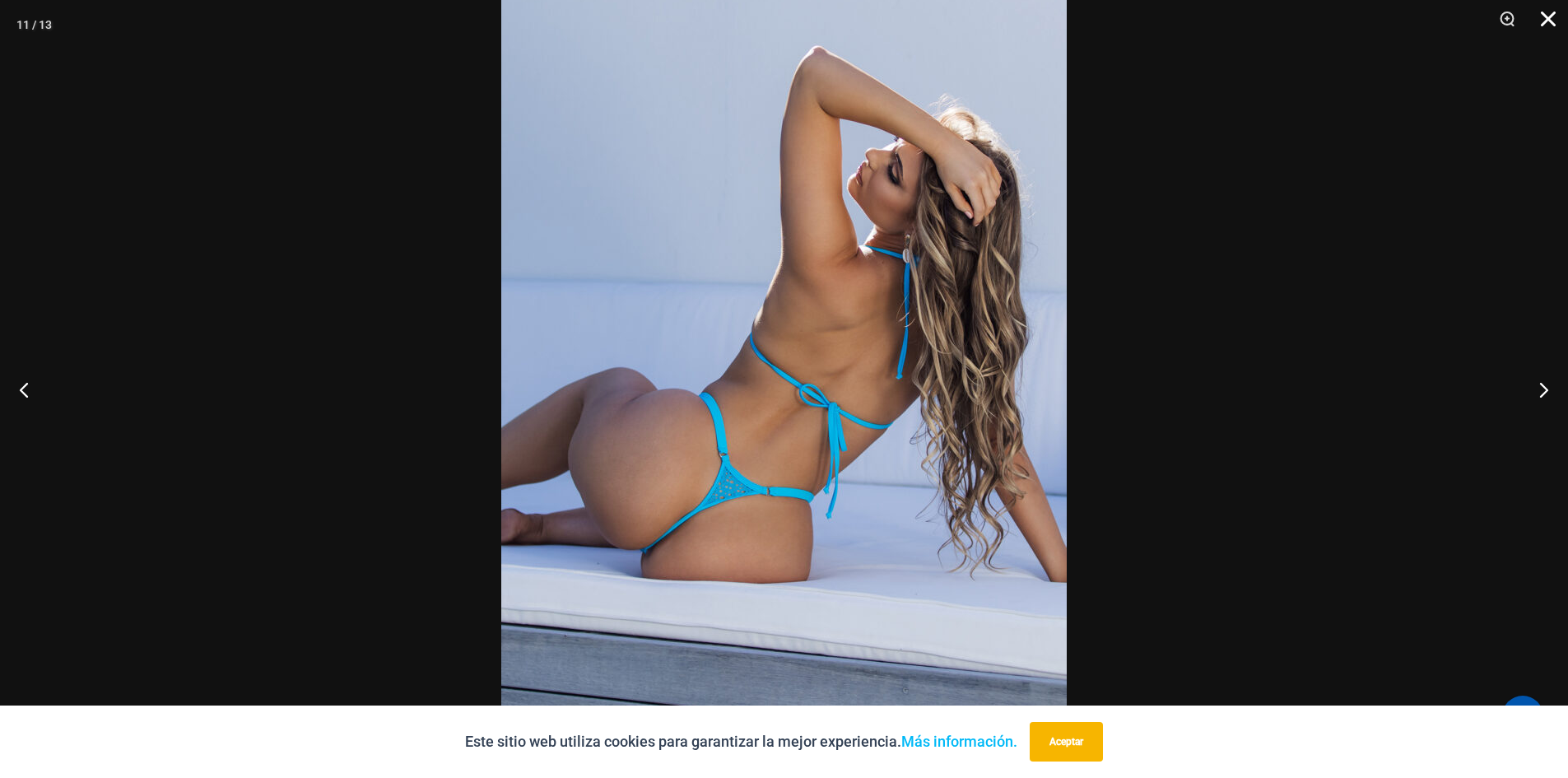
click at [1546, 20] on button "Cerca" at bounding box center [1542, 25] width 41 height 49
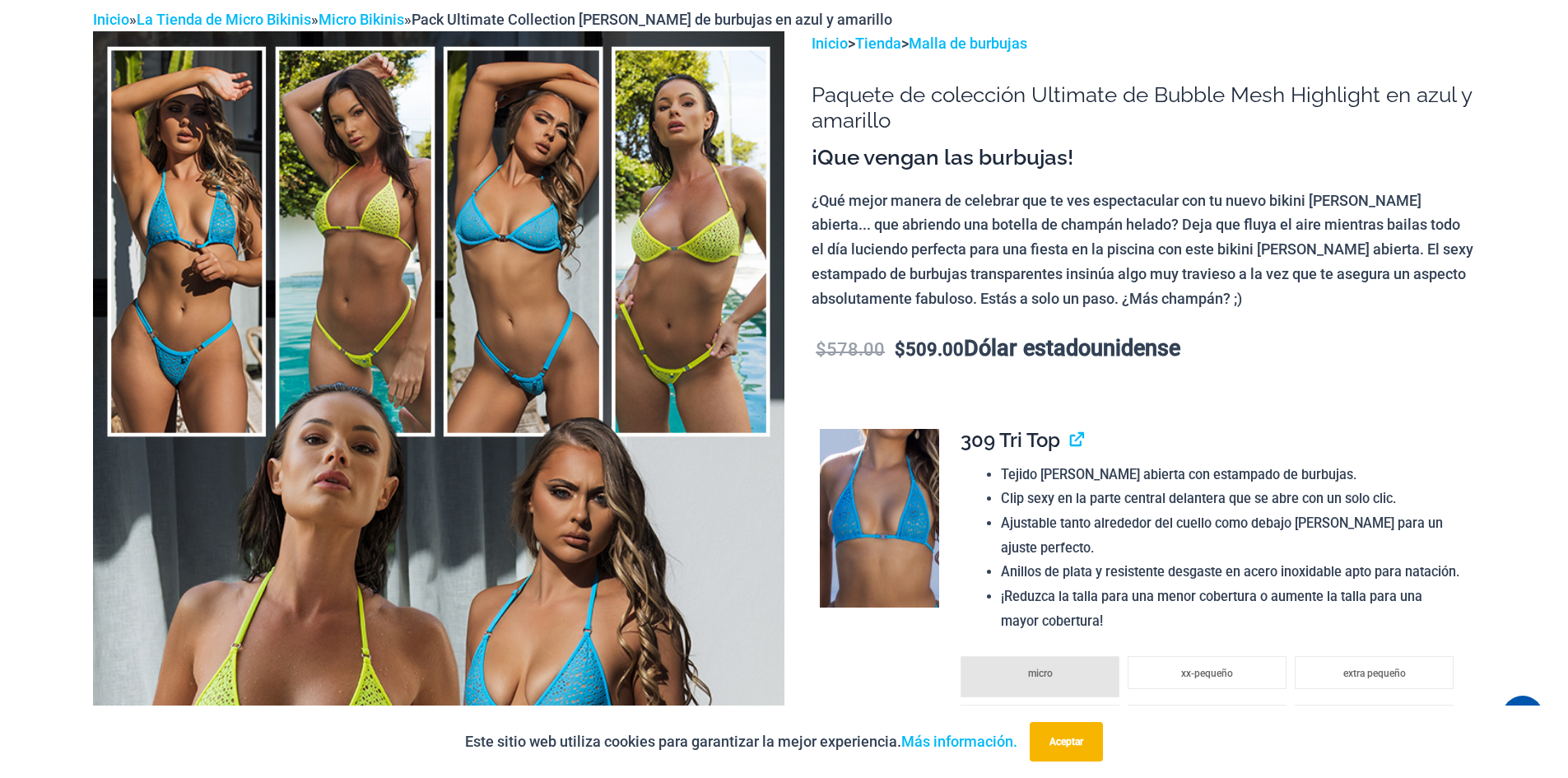
scroll to position [0, 0]
